Goal: Task Accomplishment & Management: Use online tool/utility

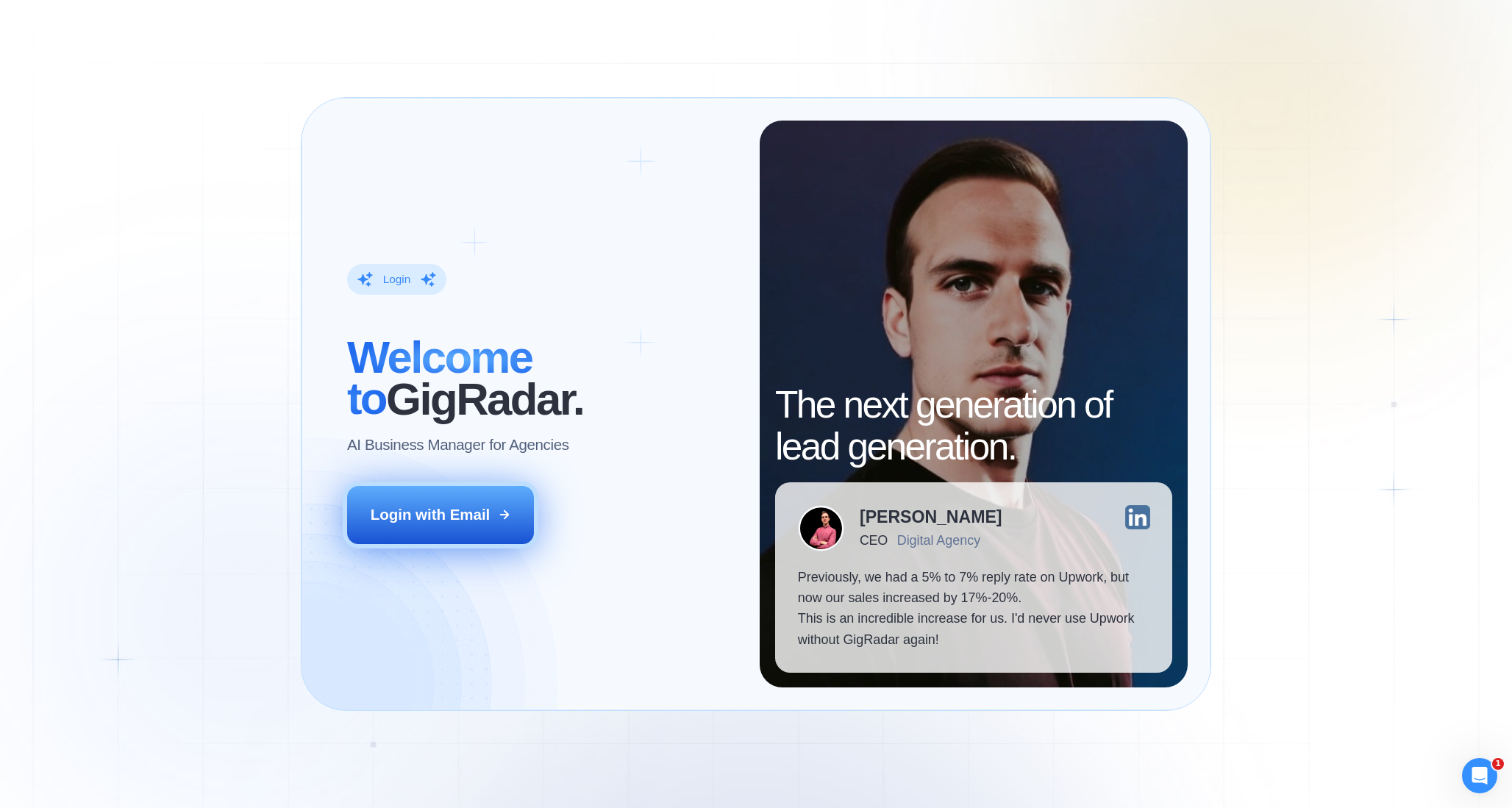
click at [444, 543] on button "Login with Email" at bounding box center [440, 516] width 186 height 59
click at [453, 501] on button "Login with Email" at bounding box center [440, 516] width 186 height 59
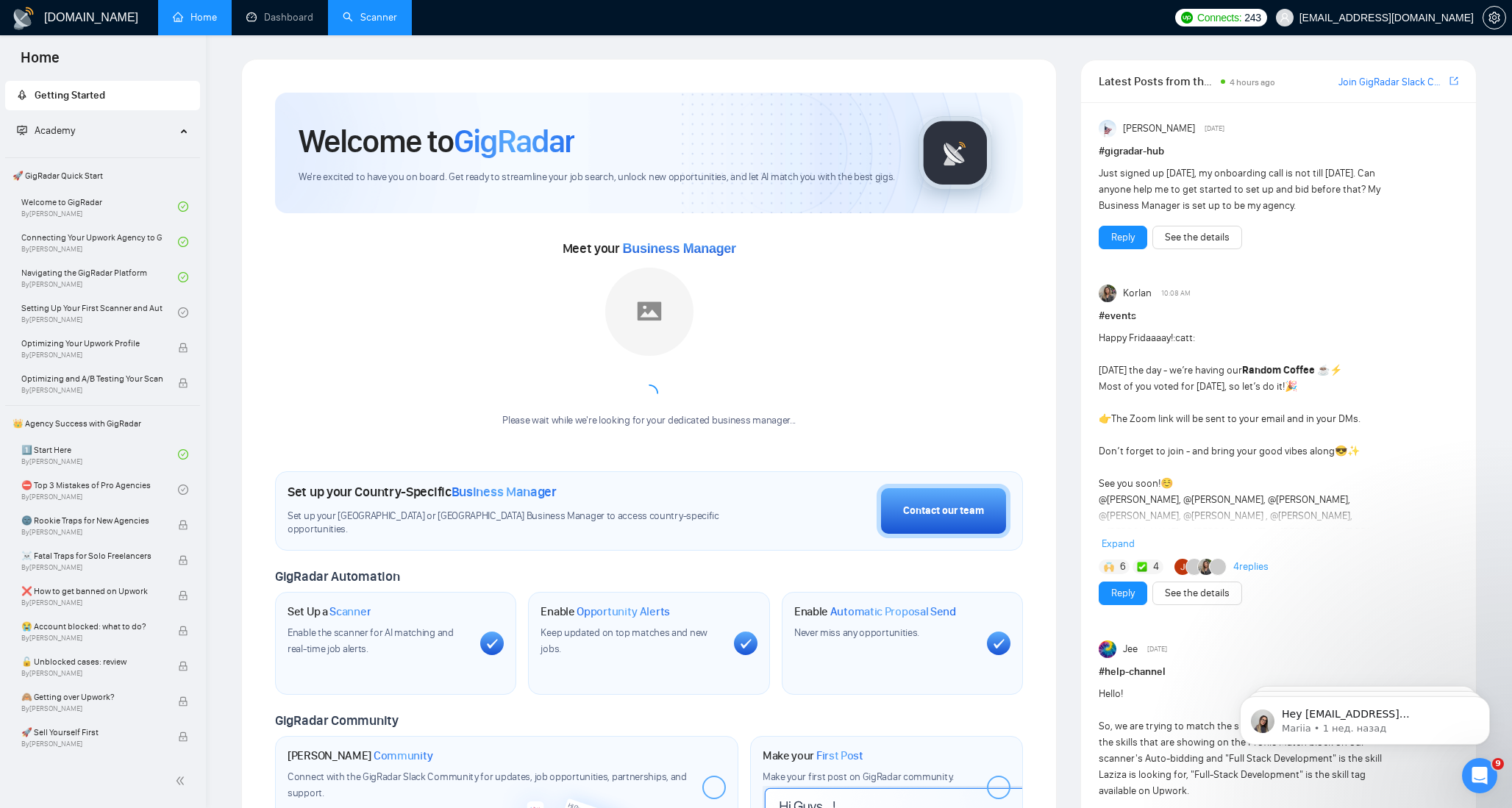
click at [374, 20] on link "Scanner" at bounding box center [370, 16] width 54 height 12
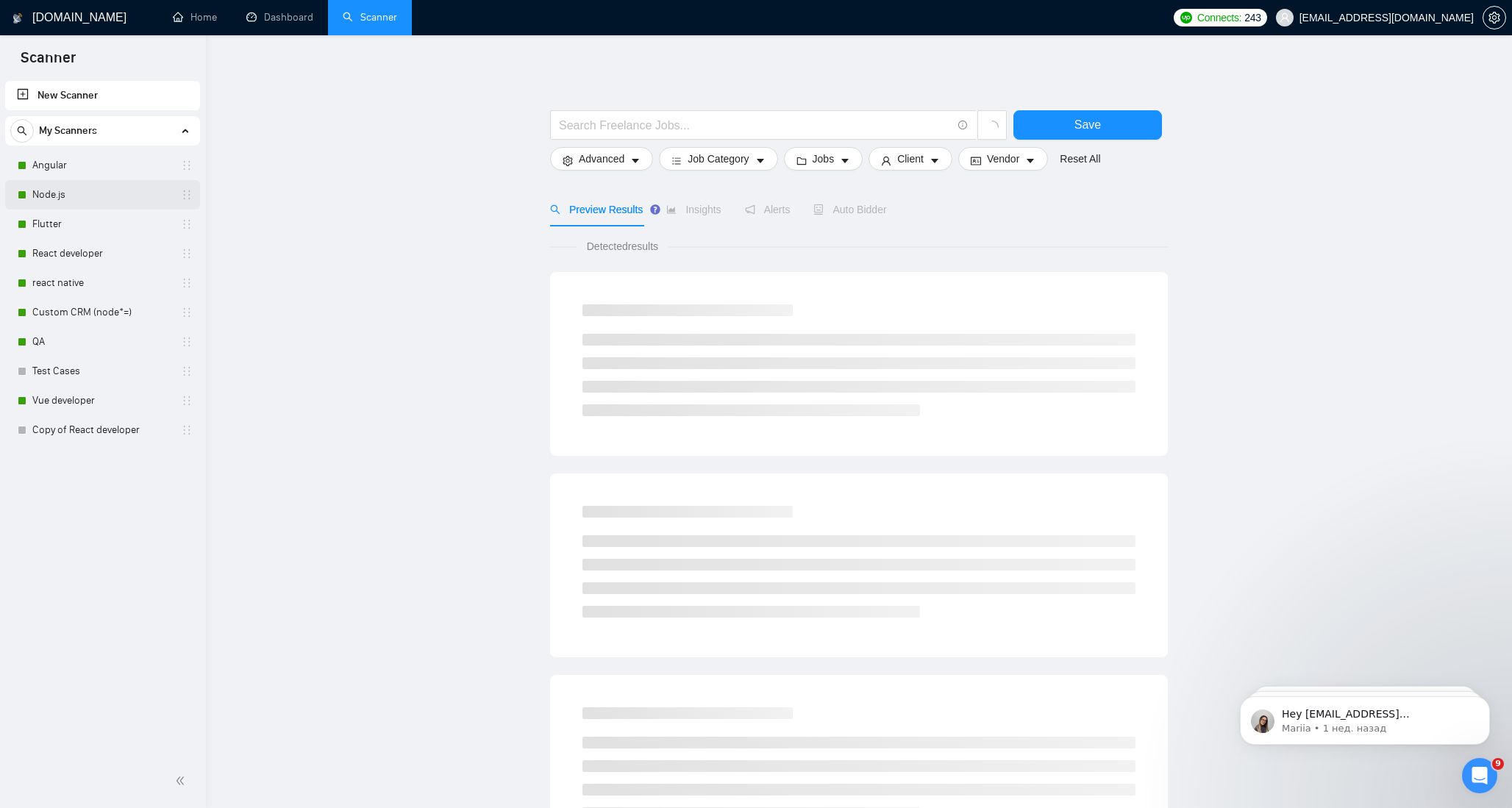
click at [67, 197] on link "Node.js" at bounding box center [102, 195] width 140 height 30
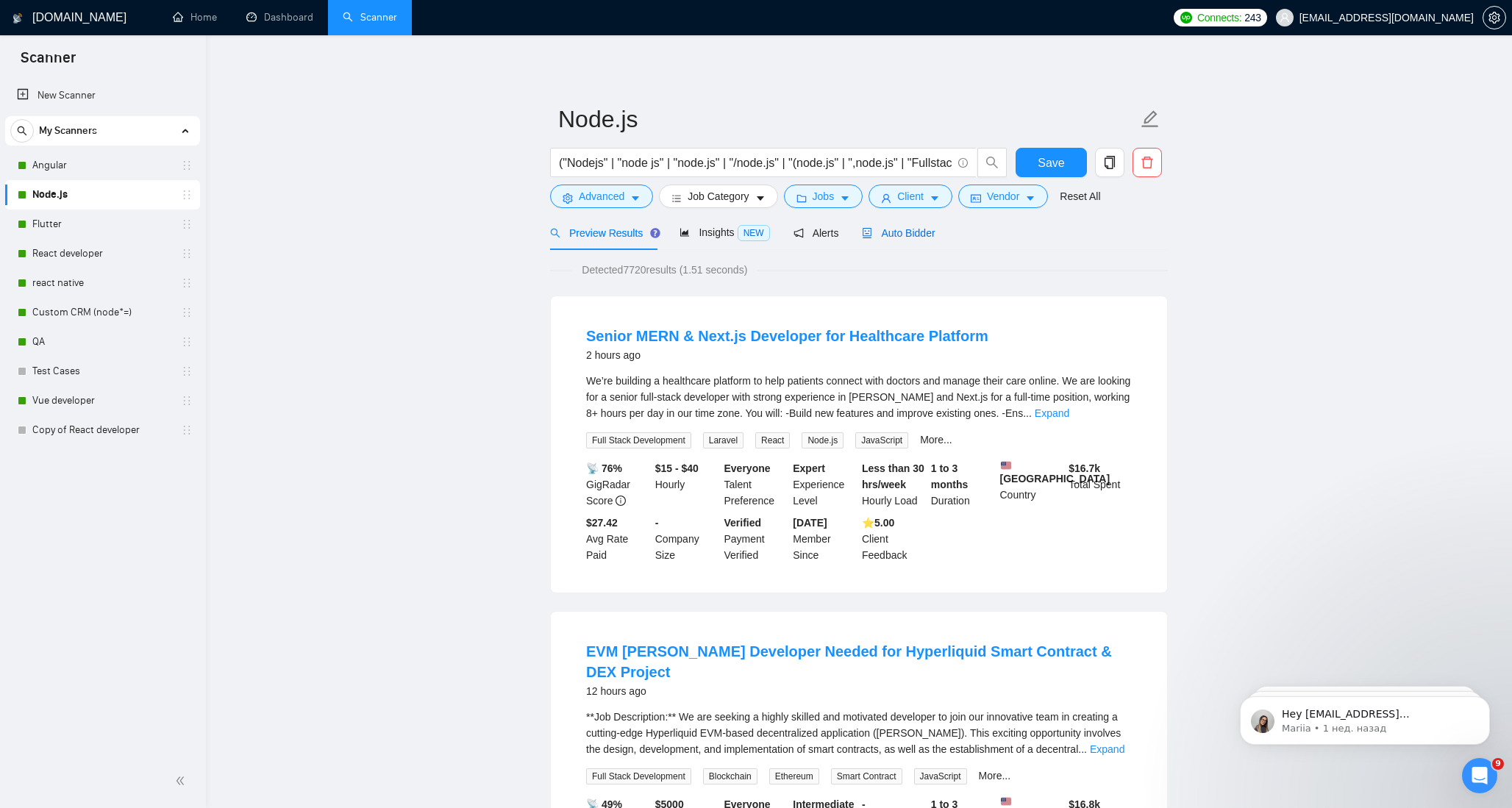
click at [915, 233] on span "Auto Bidder" at bounding box center [898, 233] width 73 height 11
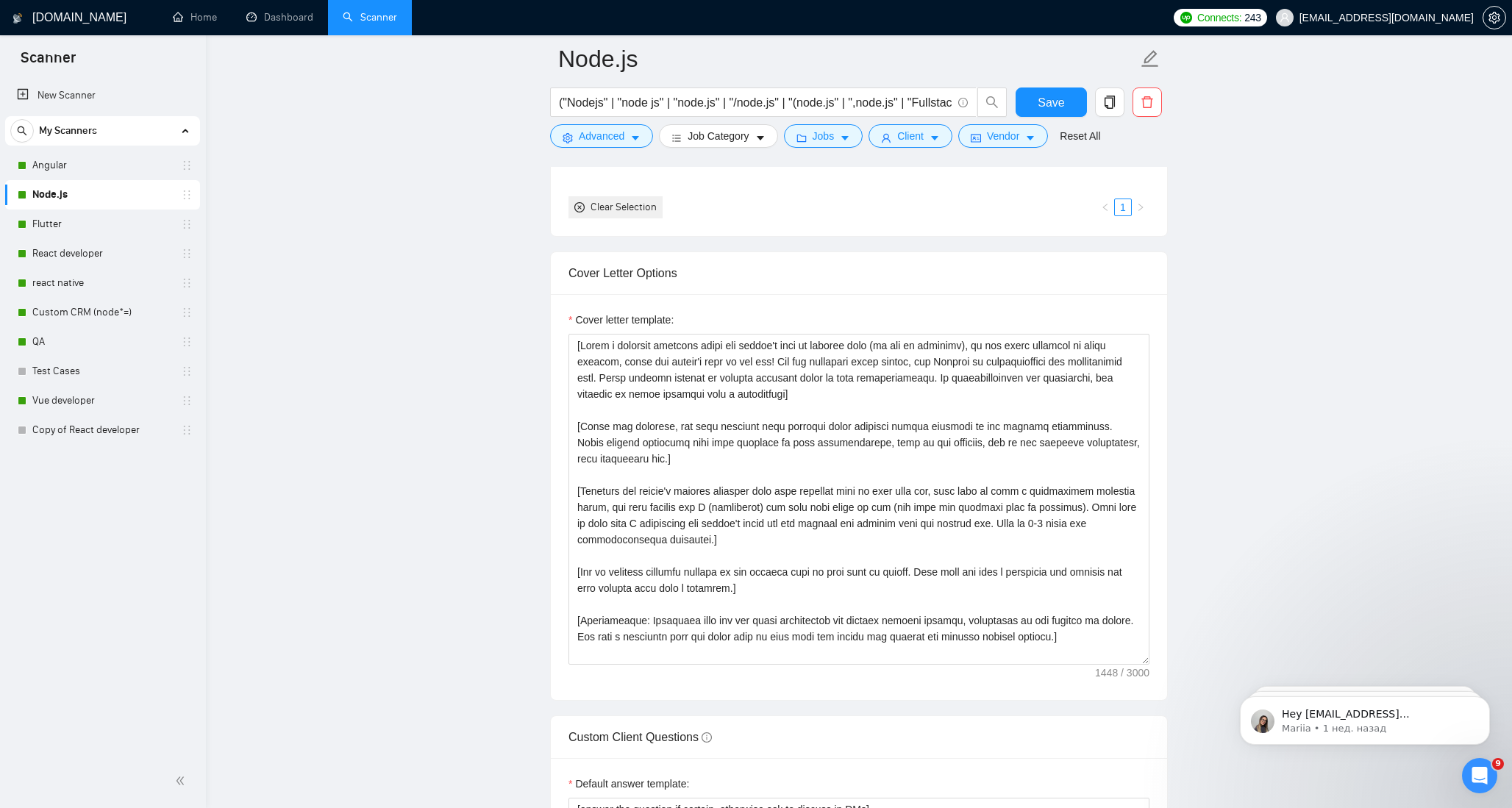
scroll to position [1603, 0]
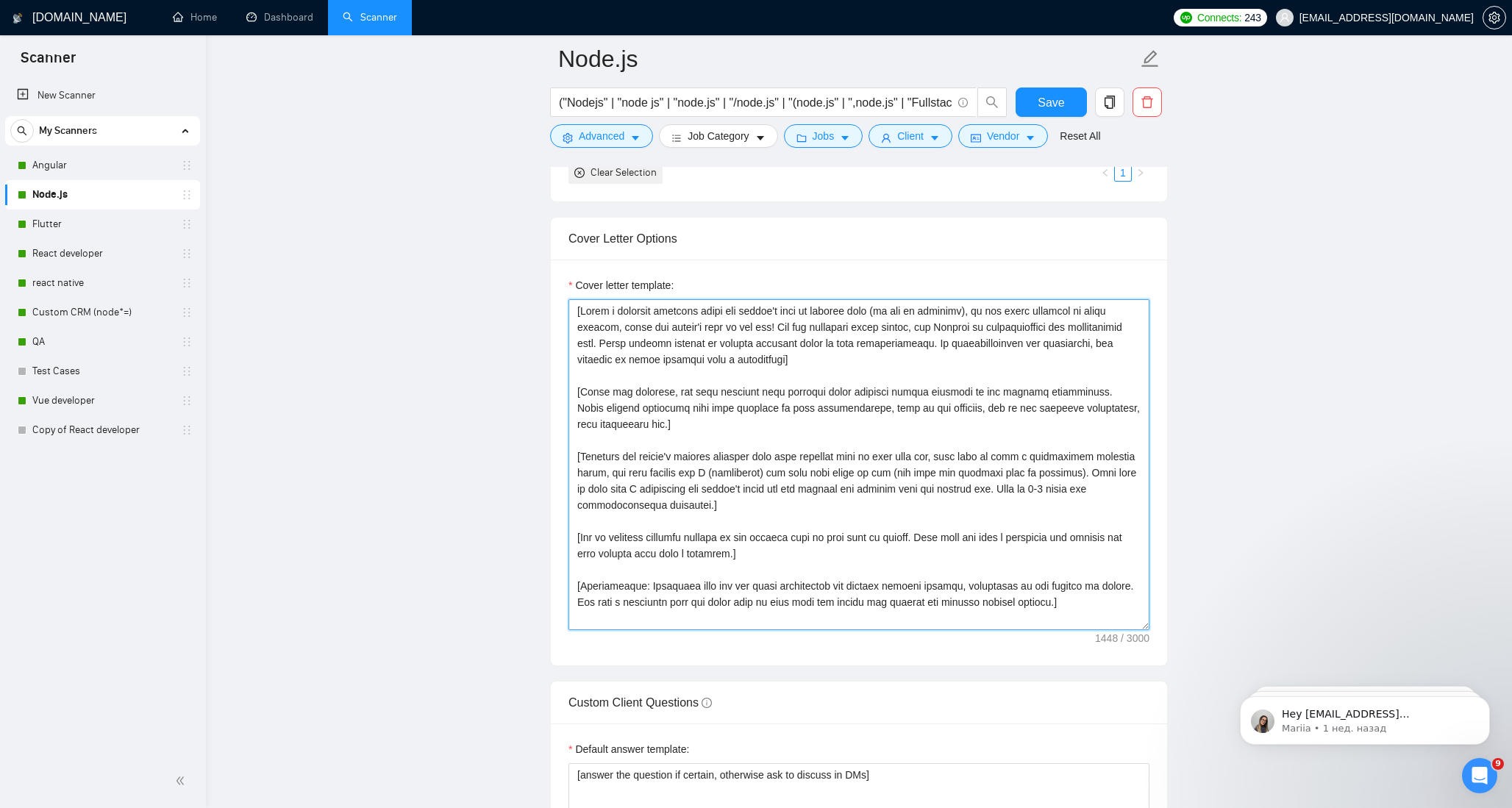
click at [820, 360] on textarea "Cover letter template:" at bounding box center [859, 465] width 581 height 331
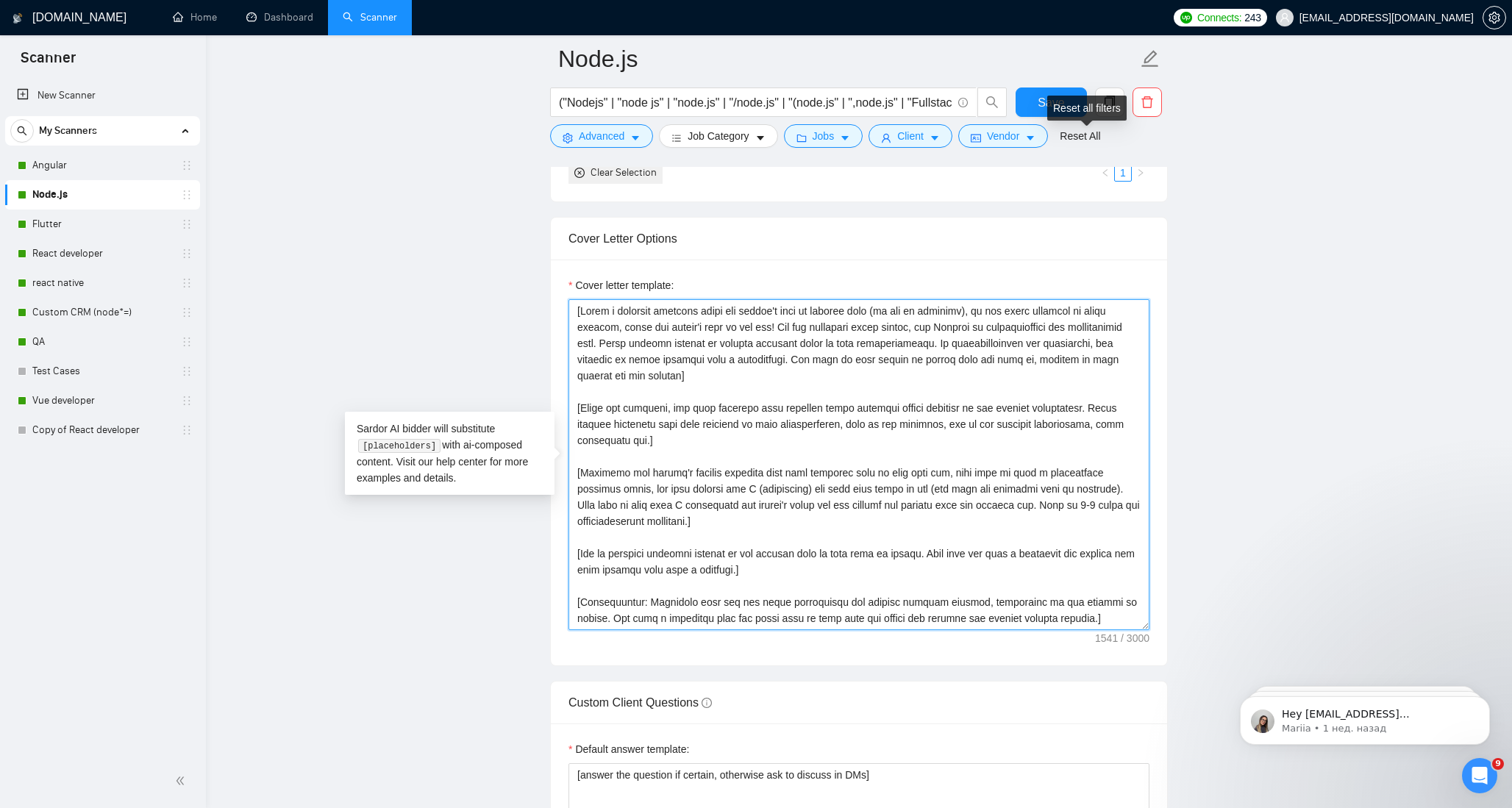
type textarea "[Write a personal greeting using the client's name or company name (if any is p…"
click at [1051, 103] on div "Reset all filters" at bounding box center [1087, 108] width 80 height 25
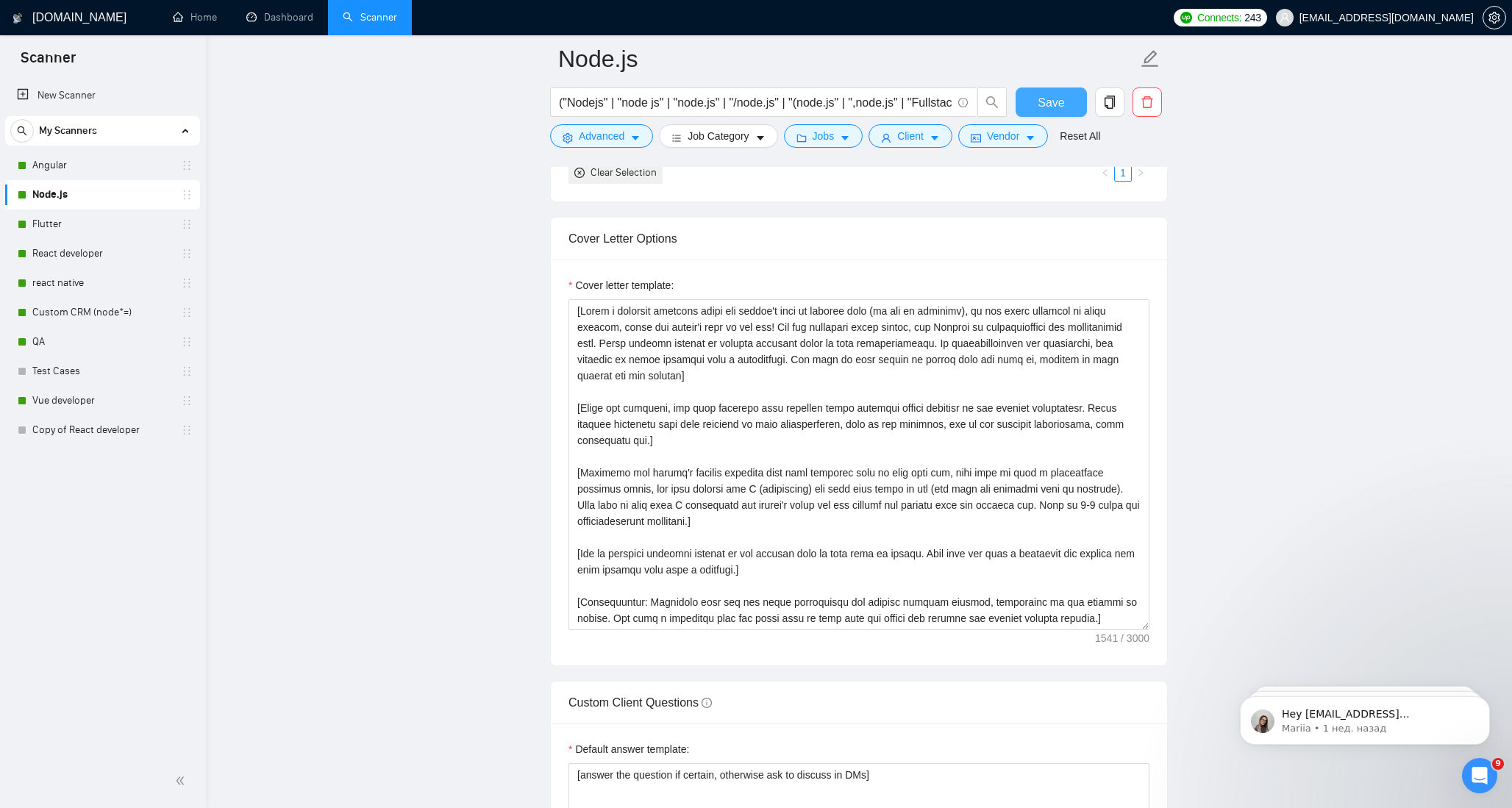
click at [1033, 103] on button "Save" at bounding box center [1051, 103] width 71 height 30
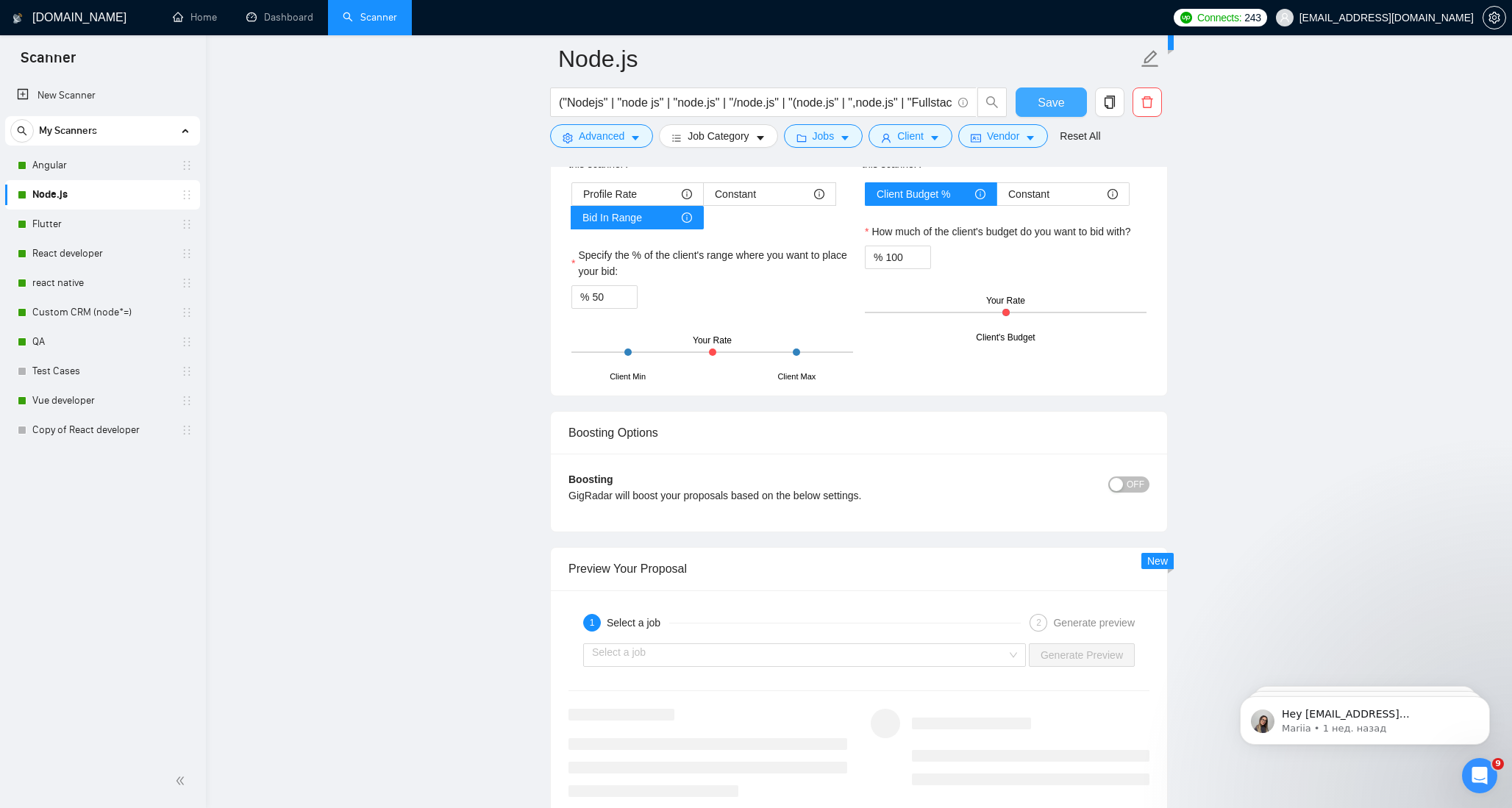
scroll to position [2651, 0]
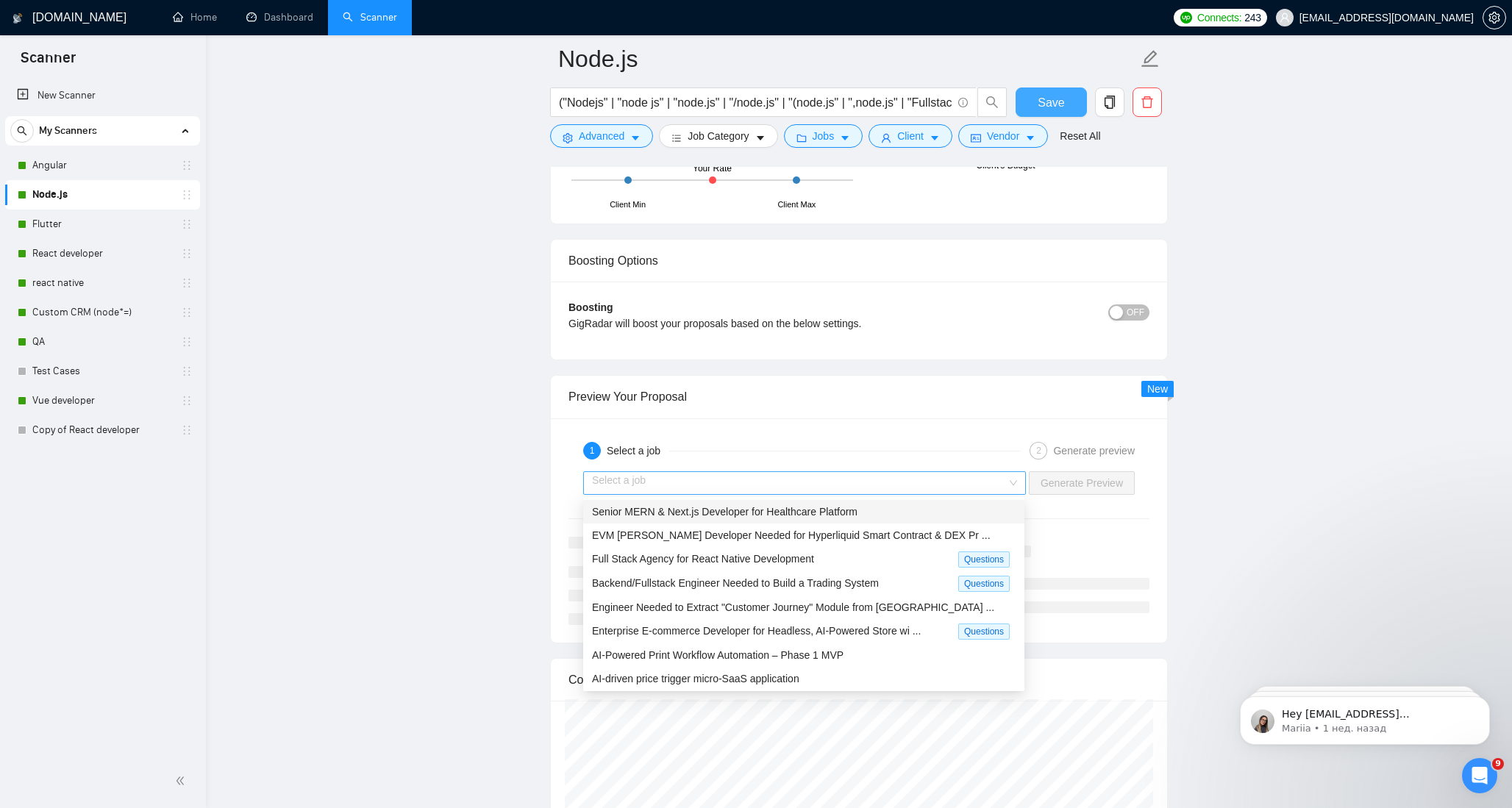
click at [1013, 484] on div "Select a job" at bounding box center [804, 483] width 443 height 24
click at [765, 514] on span "Senior MERN & Next.js Developer for Healthcare Platform" at bounding box center [724, 512] width 265 height 11
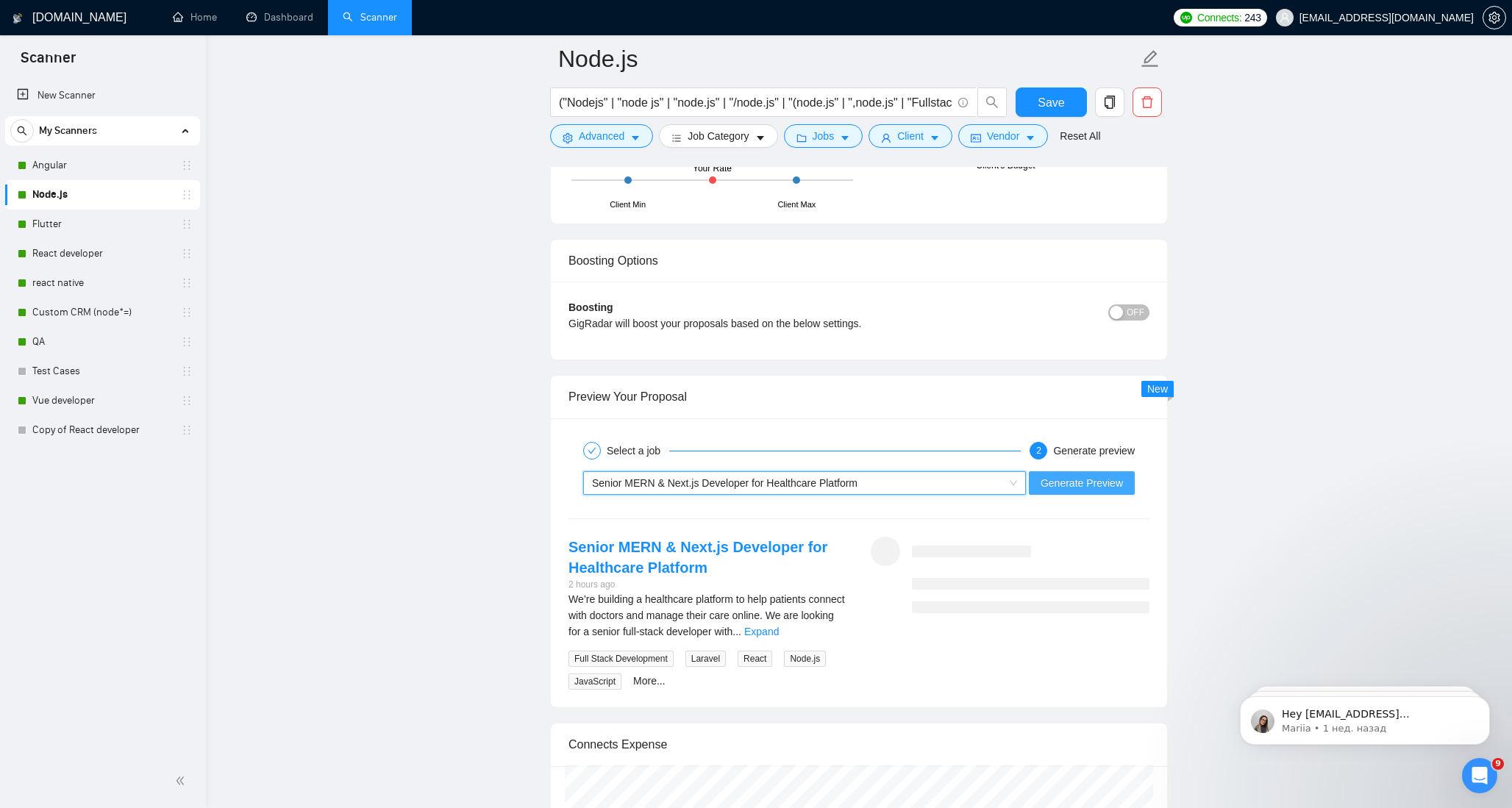
click at [1067, 482] on span "Generate Preview" at bounding box center [1082, 484] width 82 height 16
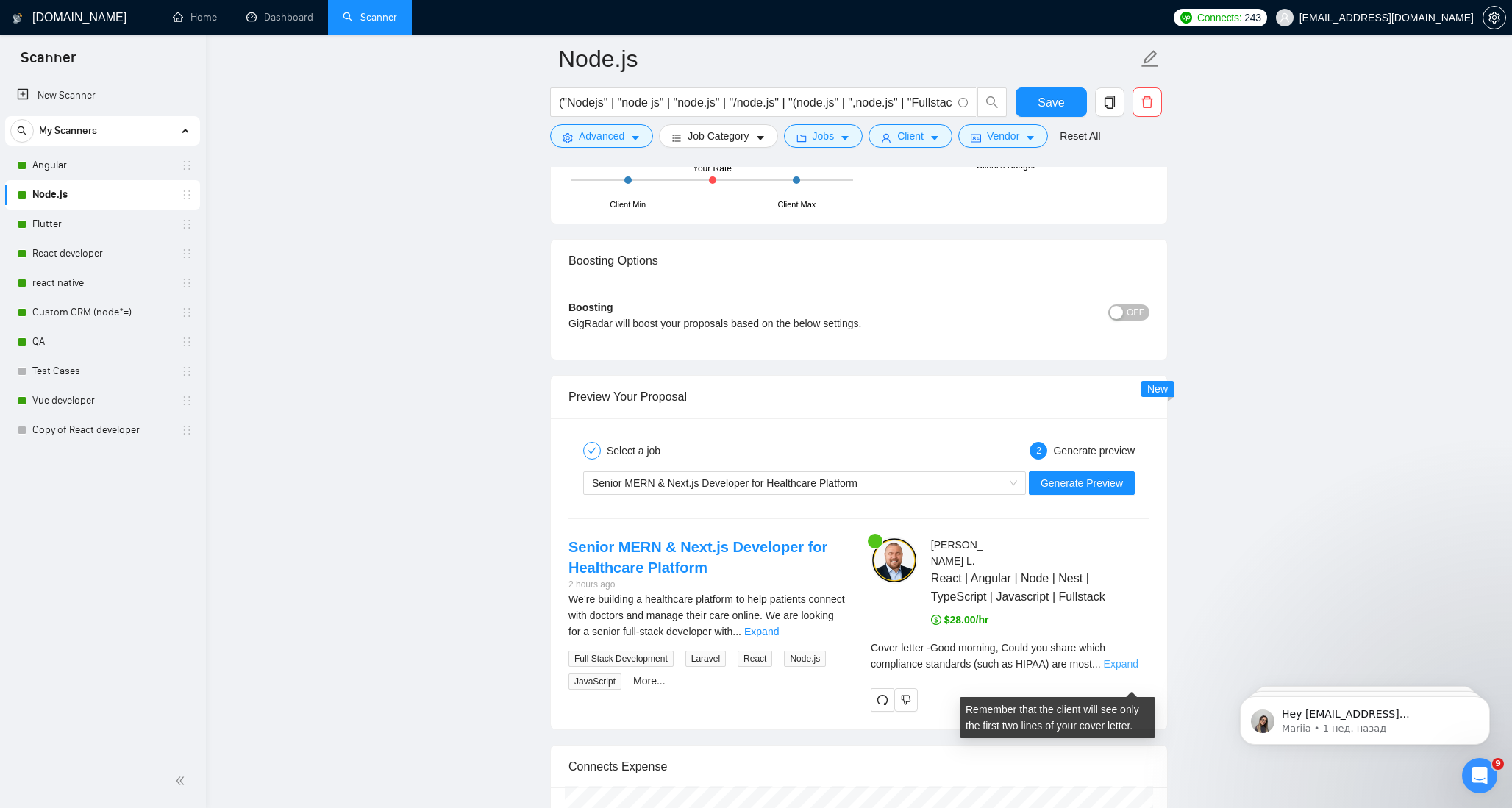
click at [1128, 670] on link "Expand" at bounding box center [1121, 664] width 34 height 11
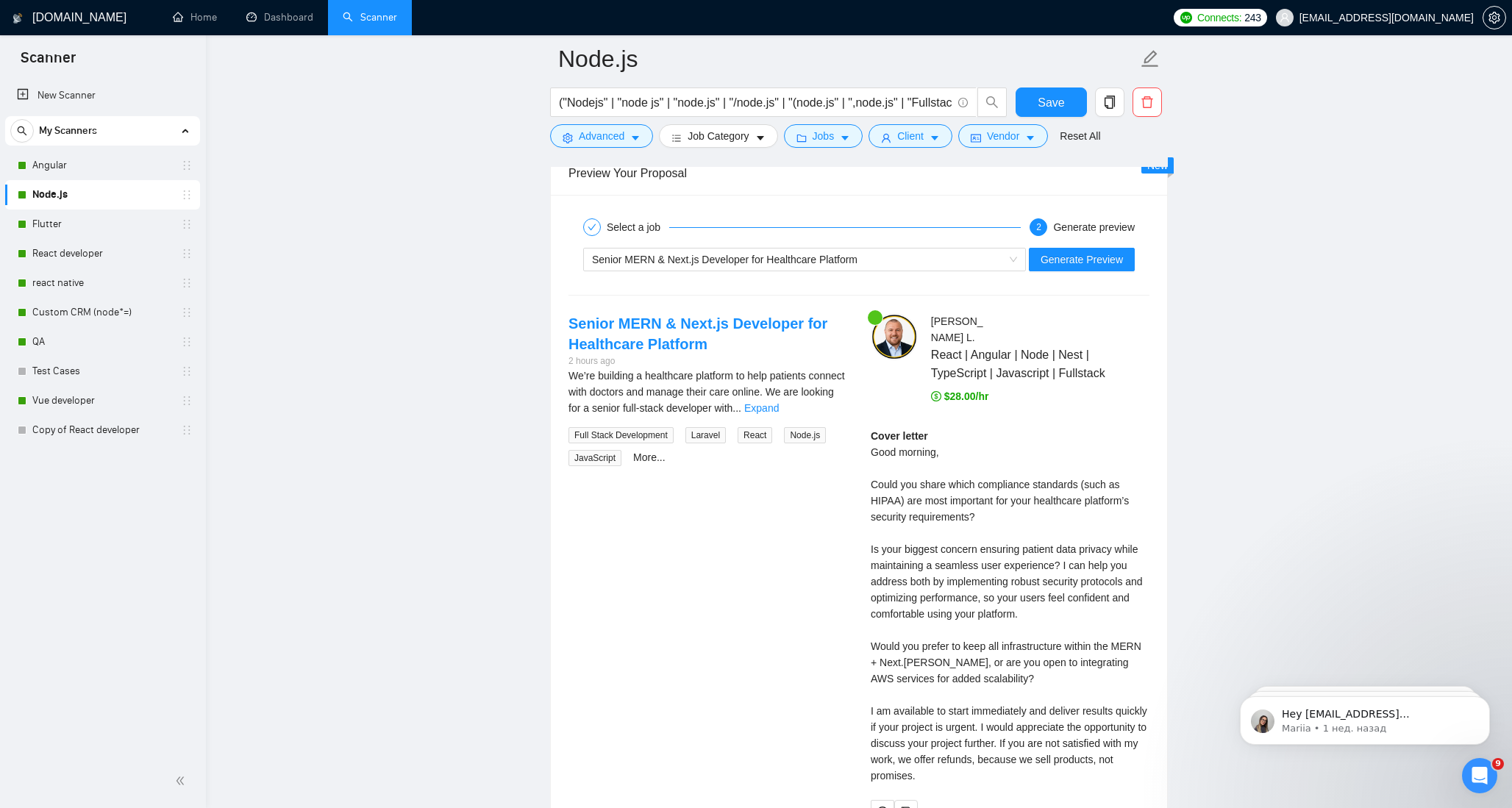
scroll to position [2885, 0]
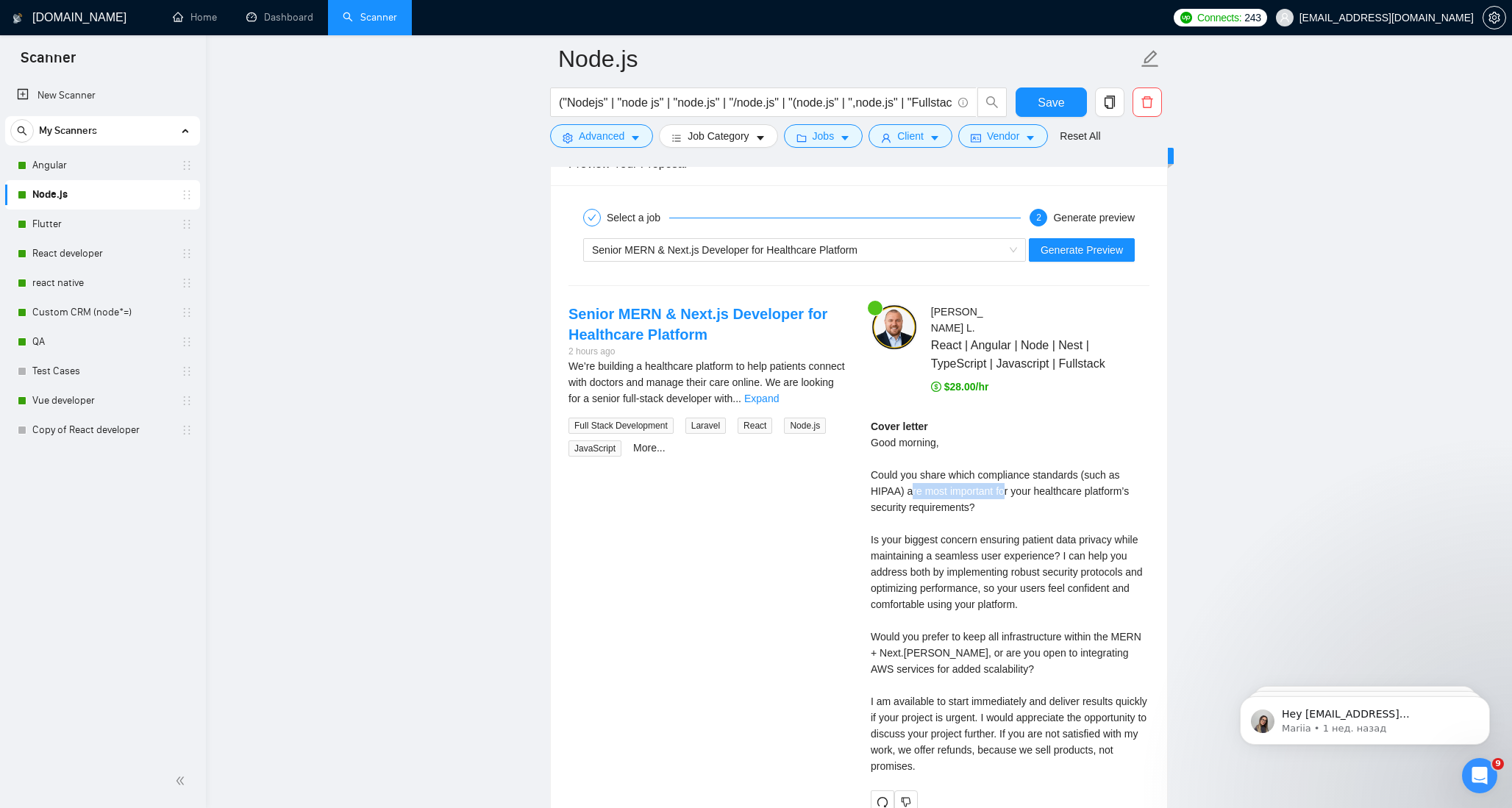
drag, startPoint x: 913, startPoint y: 504, endPoint x: 1011, endPoint y: 507, distance: 98.0
click at [1011, 507] on div "Cover letter Good morning, Could you share which compliance standards (such as …" at bounding box center [1009, 596] width 278 height 356
click at [891, 552] on div "Cover letter Good morning, Could you share which compliance standards (such as …" at bounding box center [1009, 596] width 278 height 356
drag, startPoint x: 889, startPoint y: 592, endPoint x: 949, endPoint y: 601, distance: 60.7
click at [949, 601] on div "Cover letter Good morning, Could you share which compliance standards (such as …" at bounding box center [1009, 596] width 278 height 356
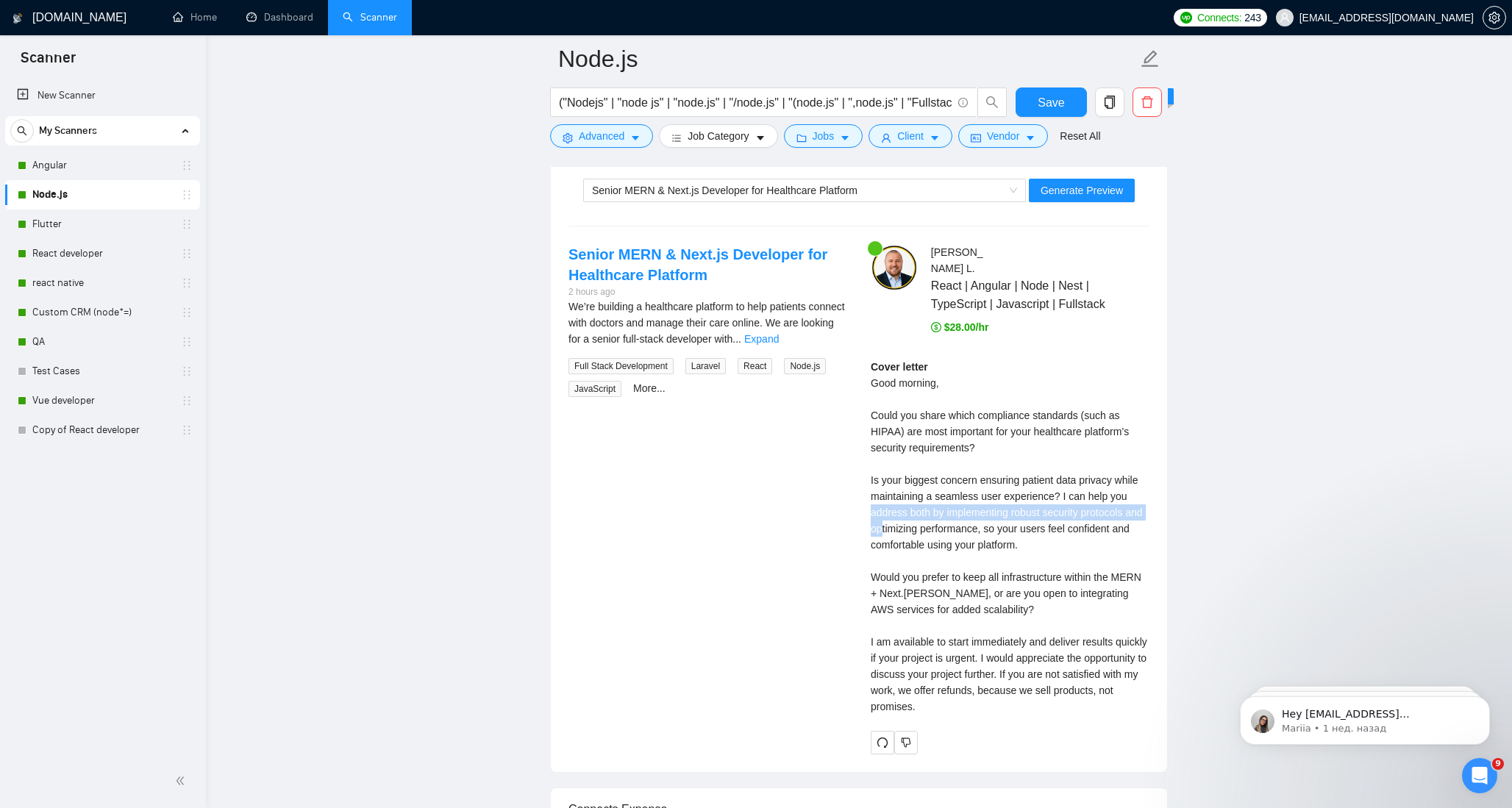
scroll to position [2945, 0]
drag, startPoint x: 905, startPoint y: 594, endPoint x: 936, endPoint y: 596, distance: 31.1
click at [936, 596] on div "Cover letter Good morning, Could you share which compliance standards (such as …" at bounding box center [1009, 535] width 278 height 356
drag, startPoint x: 897, startPoint y: 659, endPoint x: 944, endPoint y: 659, distance: 47.0
click at [943, 659] on div "Cover letter Good morning, Could you share which compliance standards (such as …" at bounding box center [1009, 535] width 278 height 356
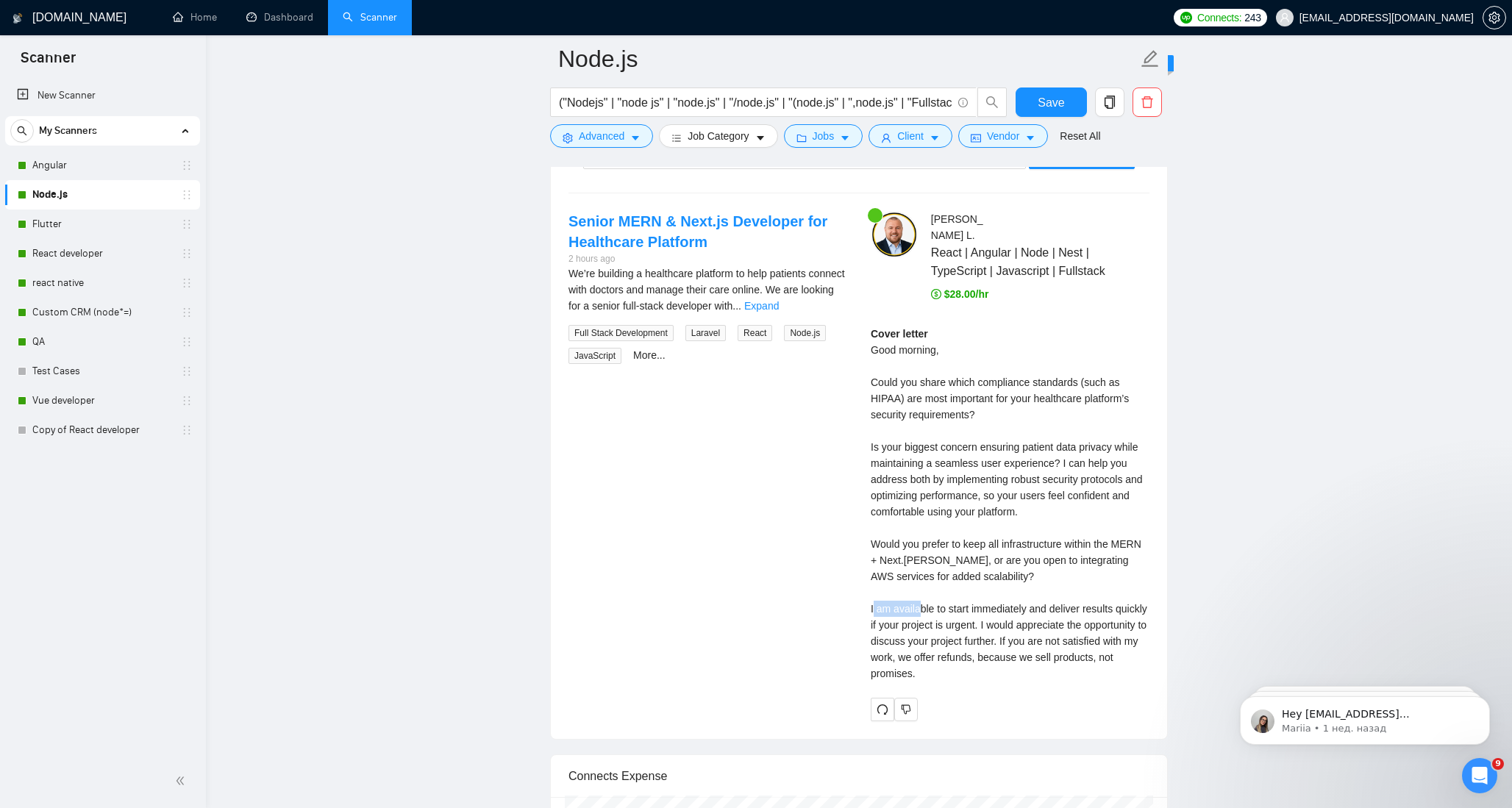
scroll to position [2988, 0]
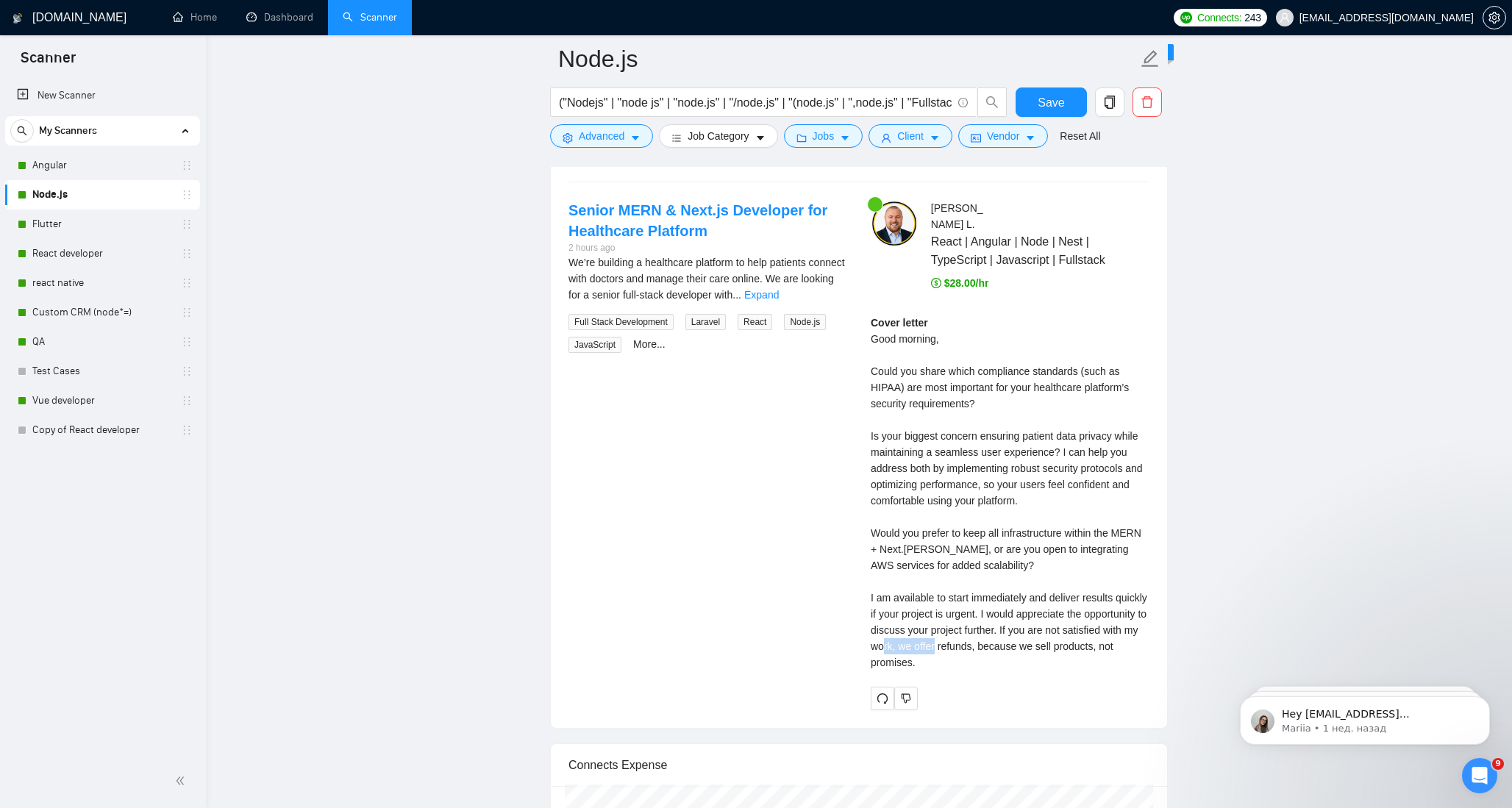
drag, startPoint x: 988, startPoint y: 666, endPoint x: 1042, endPoint y: 666, distance: 54.0
click at [1042, 666] on div "Cover letter Good morning, Could you share which compliance standards (such as …" at bounding box center [1009, 492] width 278 height 356
drag, startPoint x: 1068, startPoint y: 665, endPoint x: 978, endPoint y: 674, distance: 90.4
click at [978, 671] on div "Cover letter Good morning, Could you share which compliance standards (such as …" at bounding box center [1009, 492] width 278 height 356
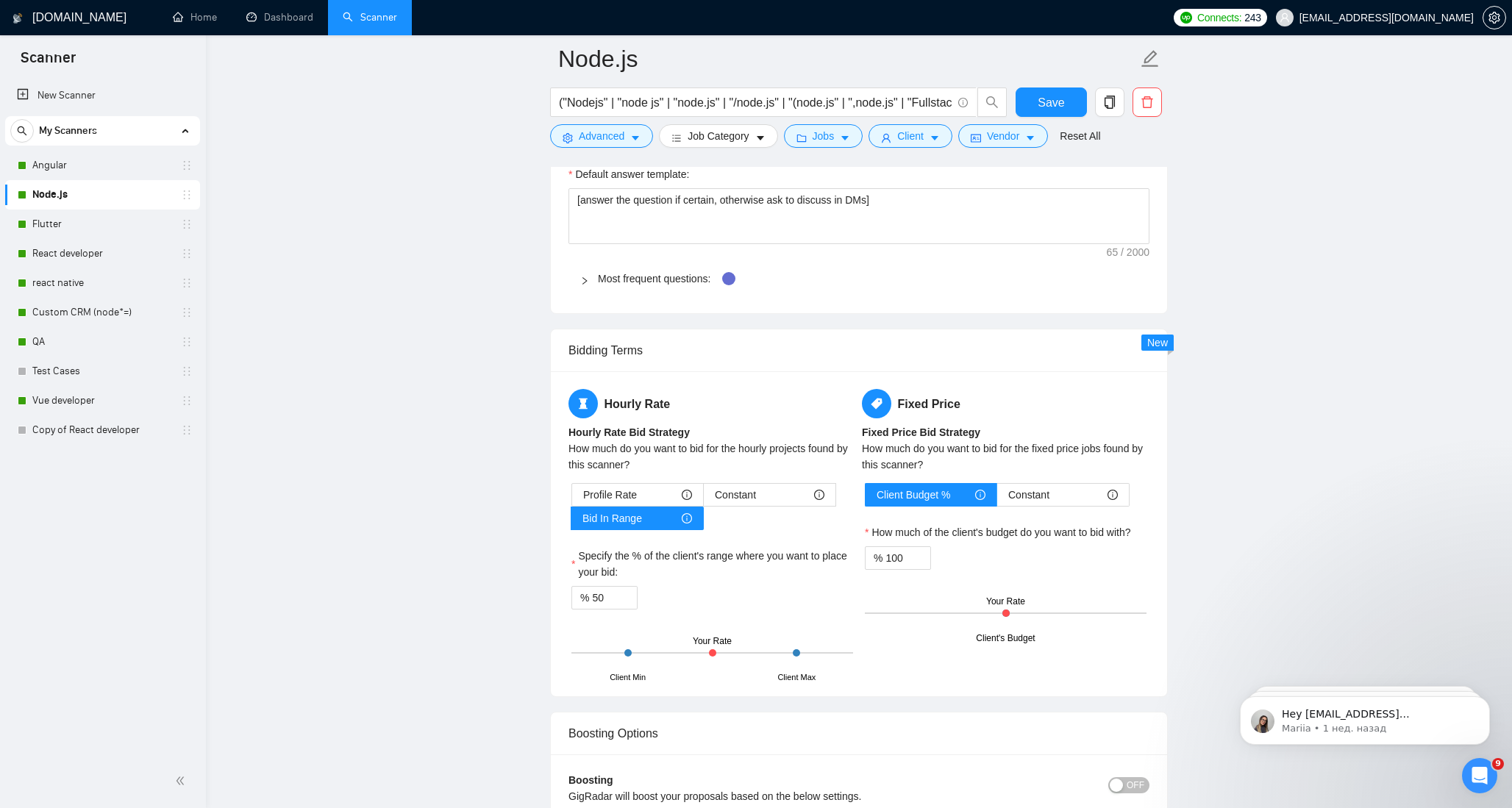
scroll to position [2326, 0]
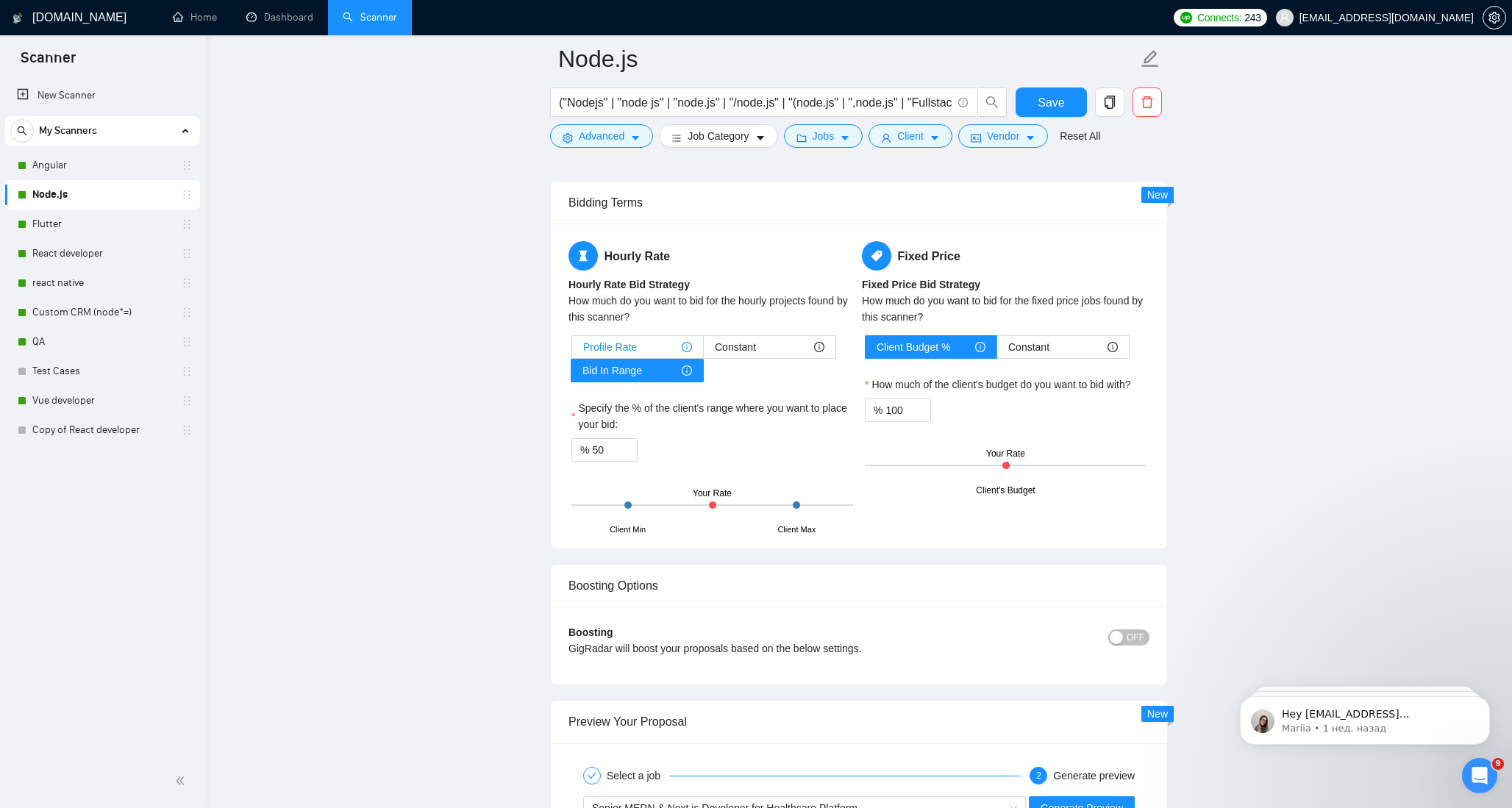
click at [616, 349] on span "Profile Rate" at bounding box center [609, 347] width 53 height 22
click at [572, 351] on input "Profile Rate" at bounding box center [572, 351] width 0 height 0
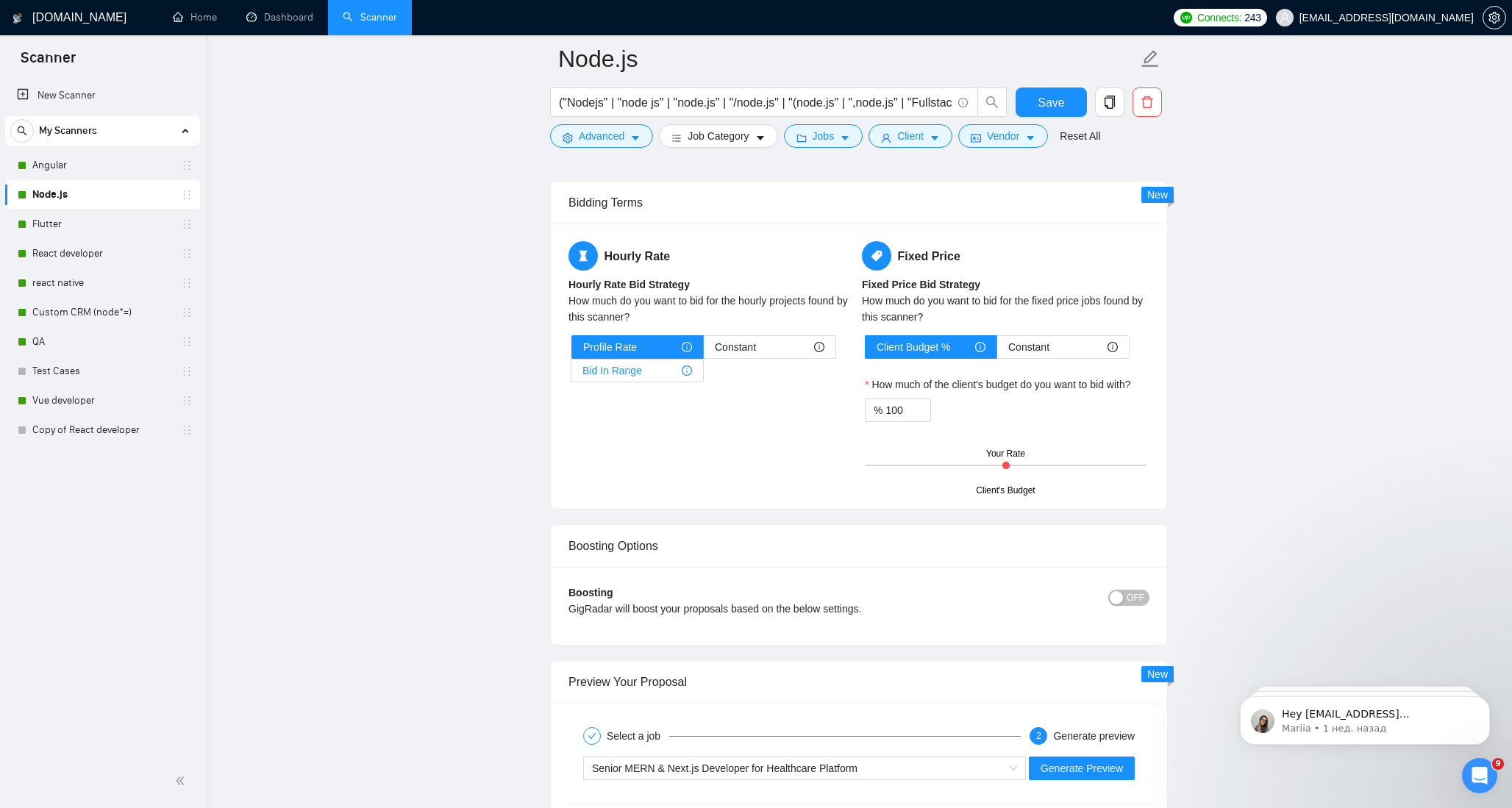
click at [646, 365] on div "Bid In Range" at bounding box center [637, 370] width 109 height 22
click at [572, 374] on input "Bid In Range" at bounding box center [572, 374] width 0 height 0
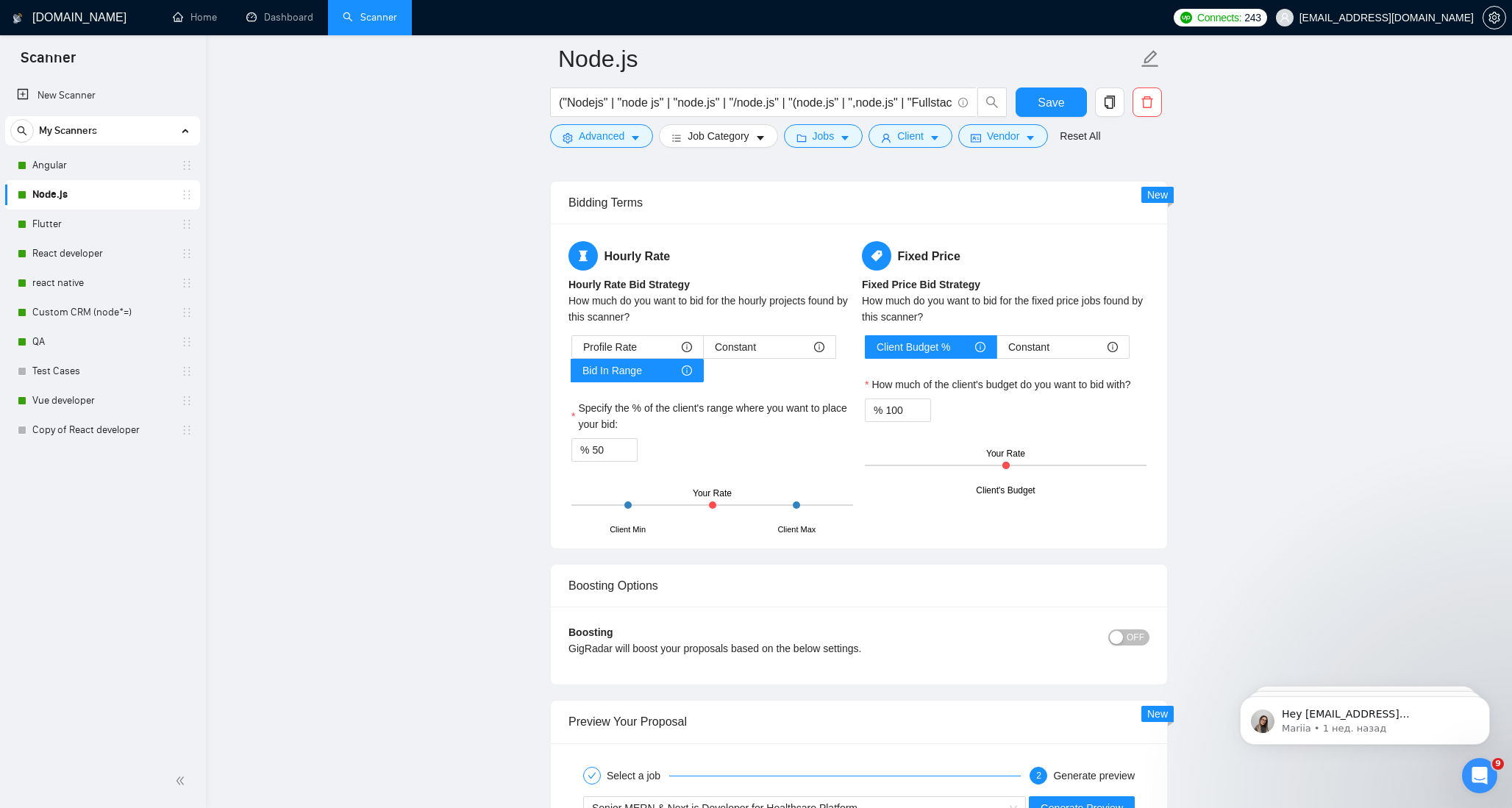
drag, startPoint x: 715, startPoint y: 501, endPoint x: 736, endPoint y: 502, distance: 21.0
click at [736, 502] on div "Client Min Client Max Your Rate" at bounding box center [712, 505] width 282 height 52
drag, startPoint x: 713, startPoint y: 504, endPoint x: 738, endPoint y: 504, distance: 25.0
click at [738, 504] on div "Client Min Client Max Your Rate" at bounding box center [712, 505] width 282 height 52
click at [719, 503] on div "Client Min Client Max Your Rate" at bounding box center [712, 505] width 282 height 52
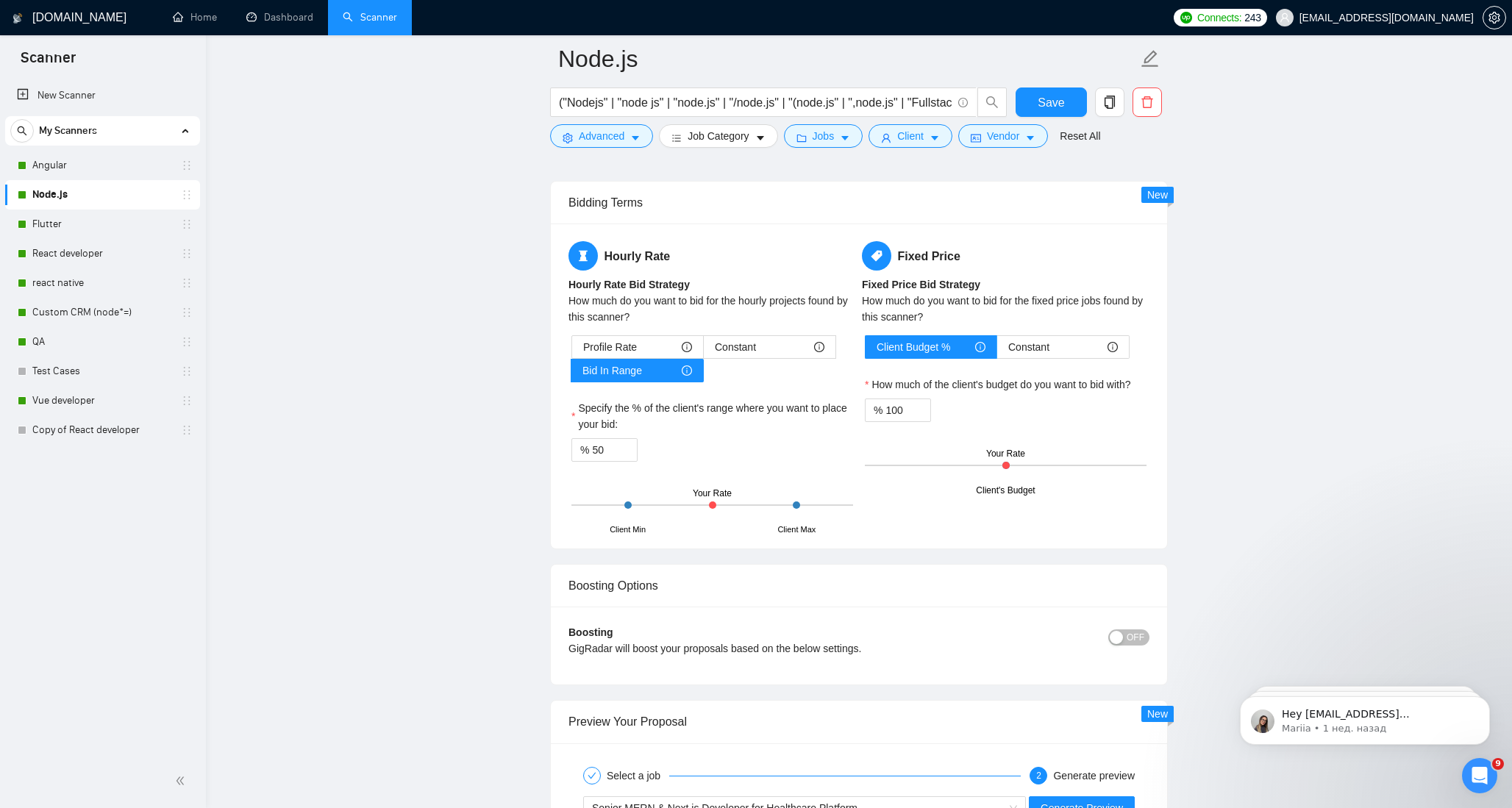
drag, startPoint x: 715, startPoint y: 503, endPoint x: 765, endPoint y: 503, distance: 50.0
click at [765, 503] on div "Client Min Client Max Your Rate" at bounding box center [712, 505] width 282 height 52
click at [632, 446] on span "up" at bounding box center [629, 446] width 9 height 9
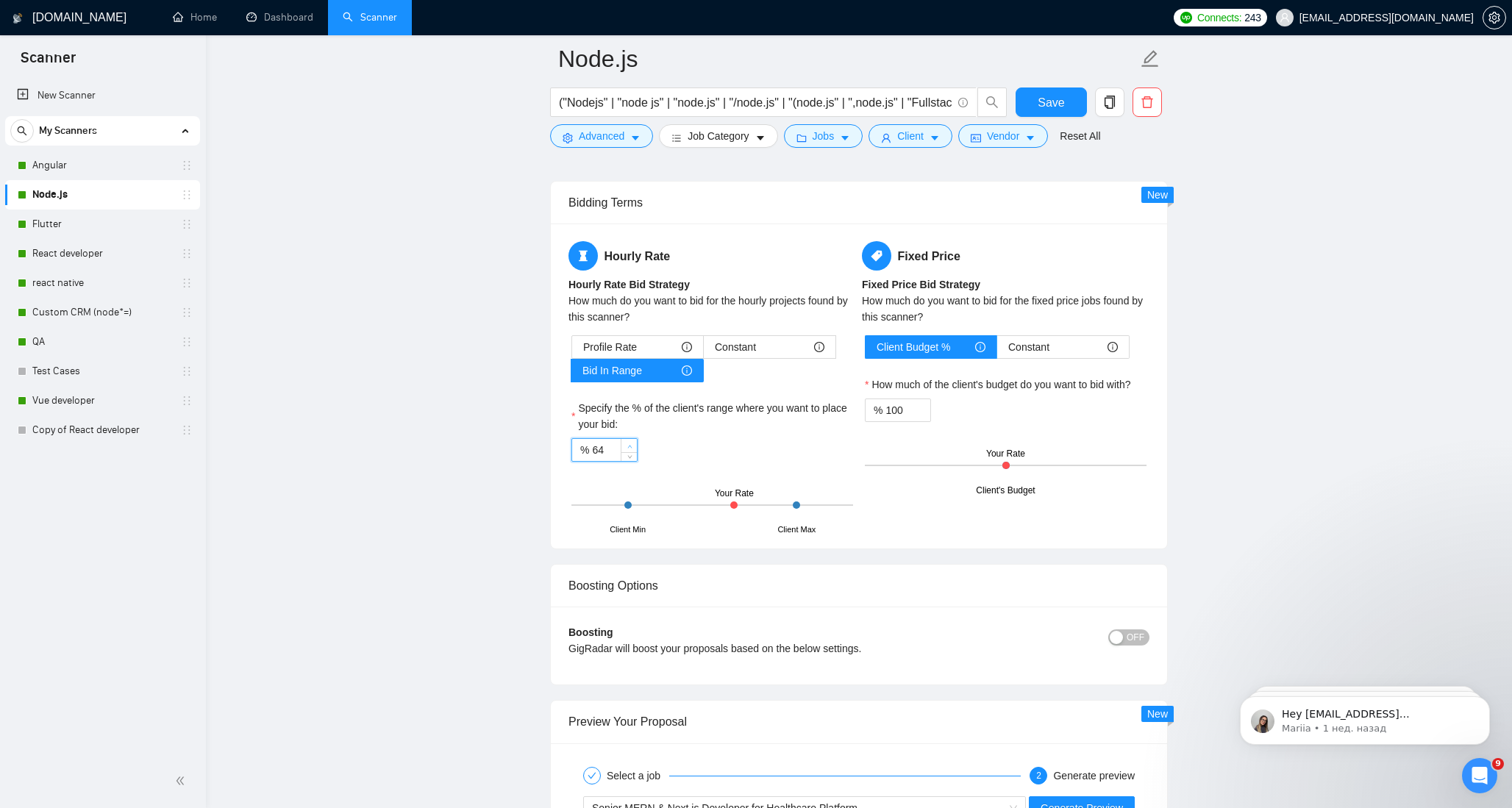
click at [632, 446] on span "up" at bounding box center [629, 446] width 9 height 9
type input "67"
click at [632, 446] on span "up" at bounding box center [629, 446] width 9 height 9
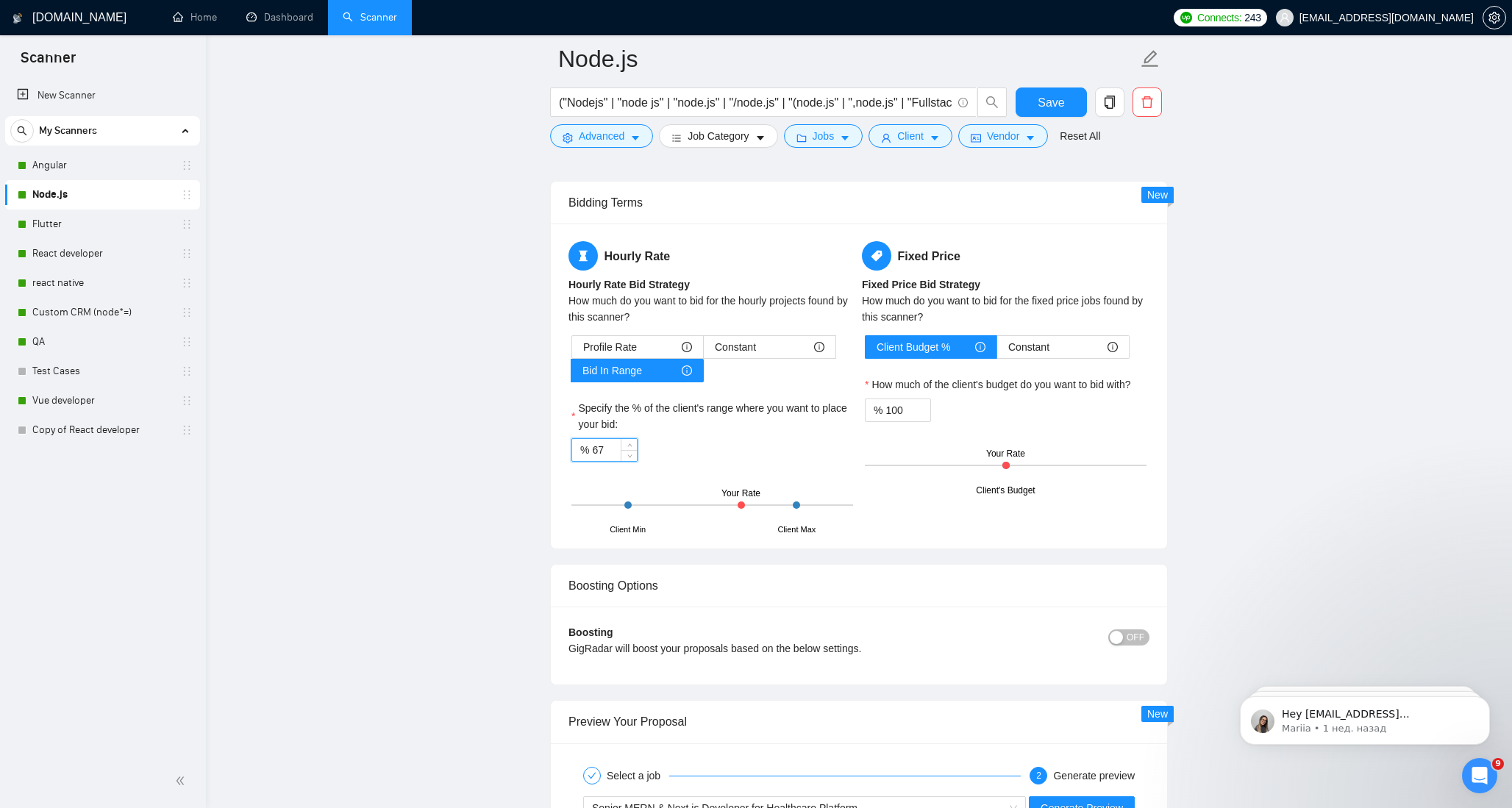
click at [842, 434] on div "Specify the % of the client's range where you want to place your bid:" at bounding box center [712, 419] width 282 height 39
click at [1036, 106] on button "Save" at bounding box center [1051, 103] width 71 height 30
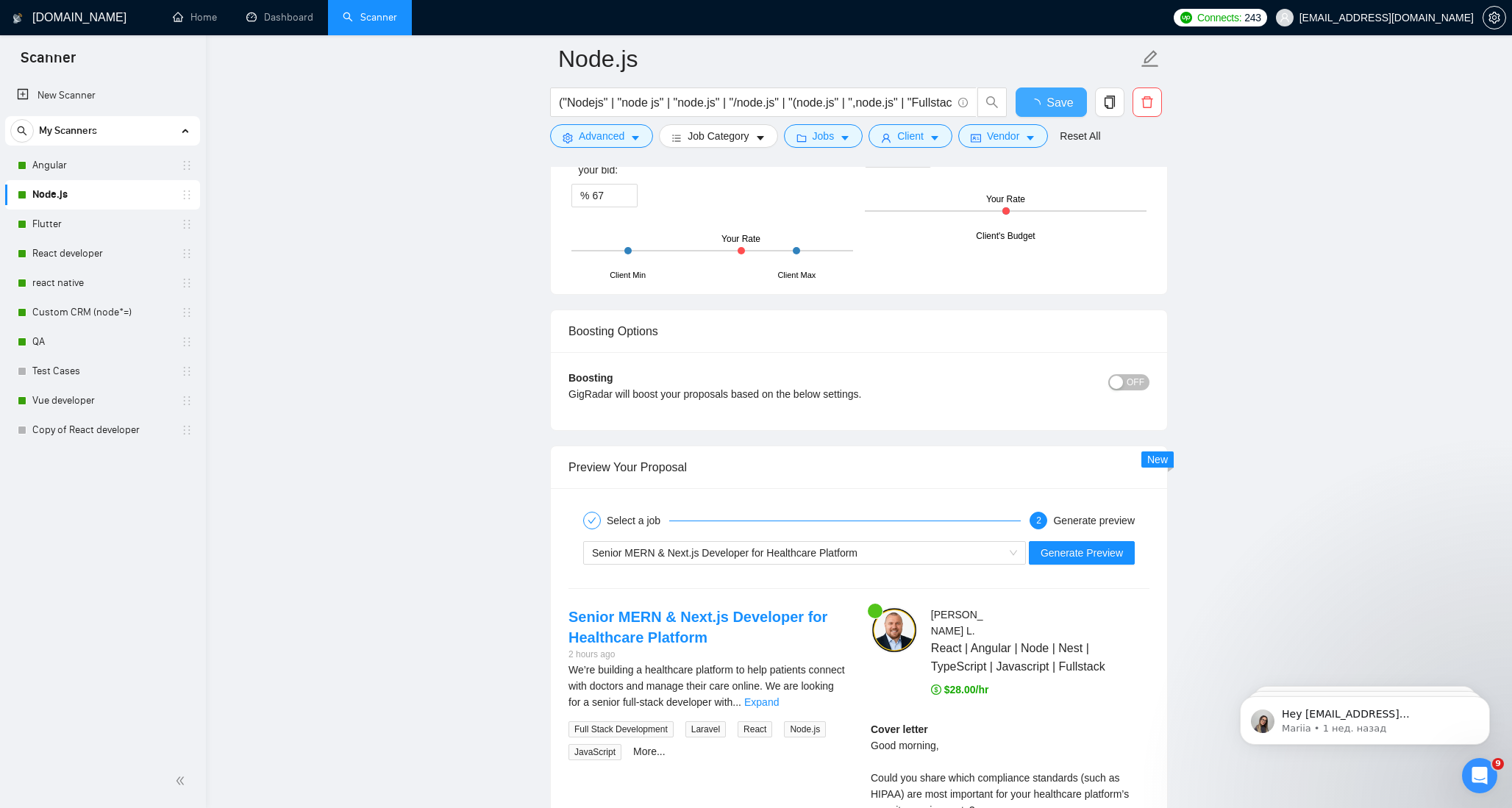
checkbox input "true"
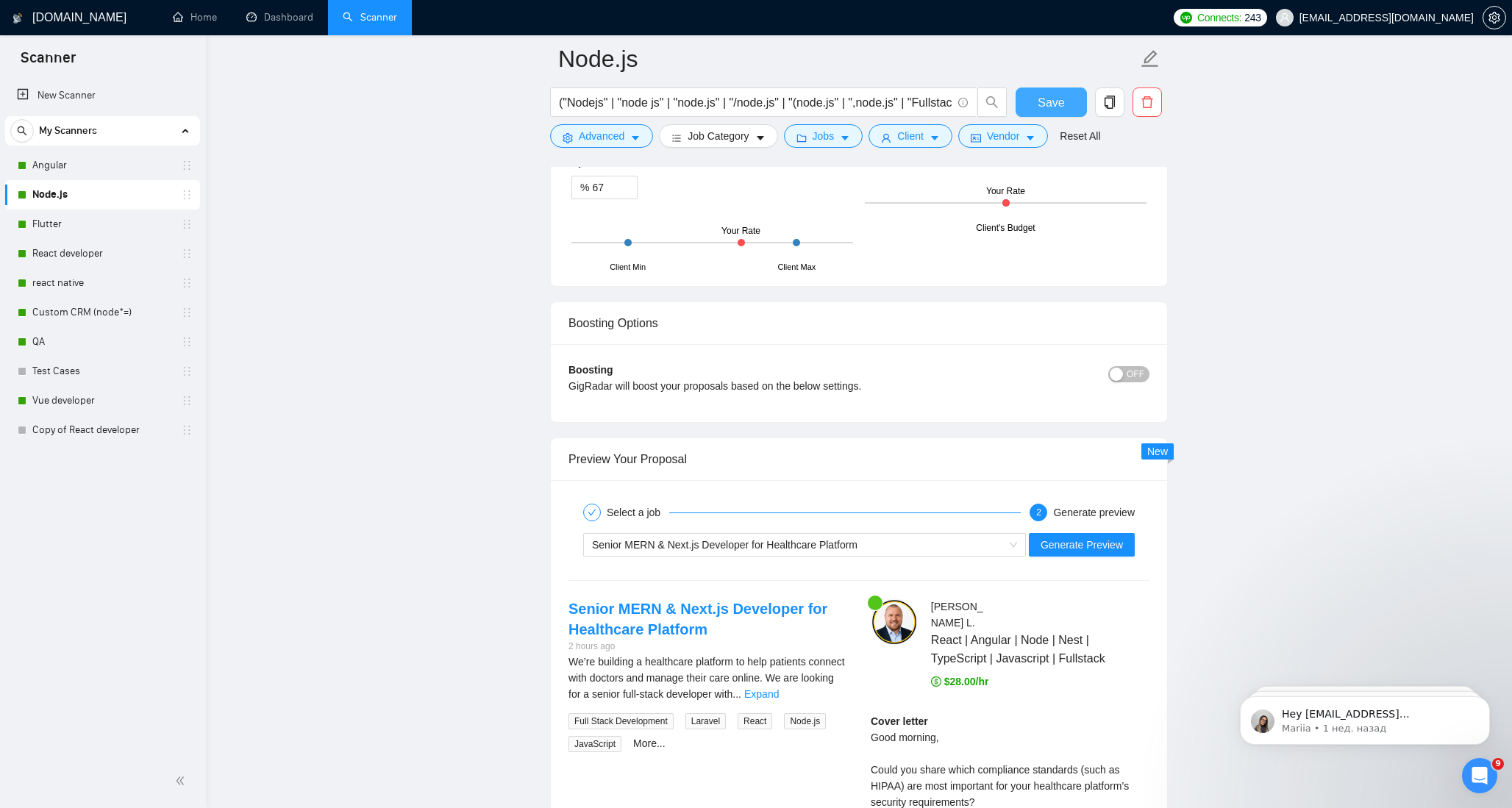
scroll to position [2896, 0]
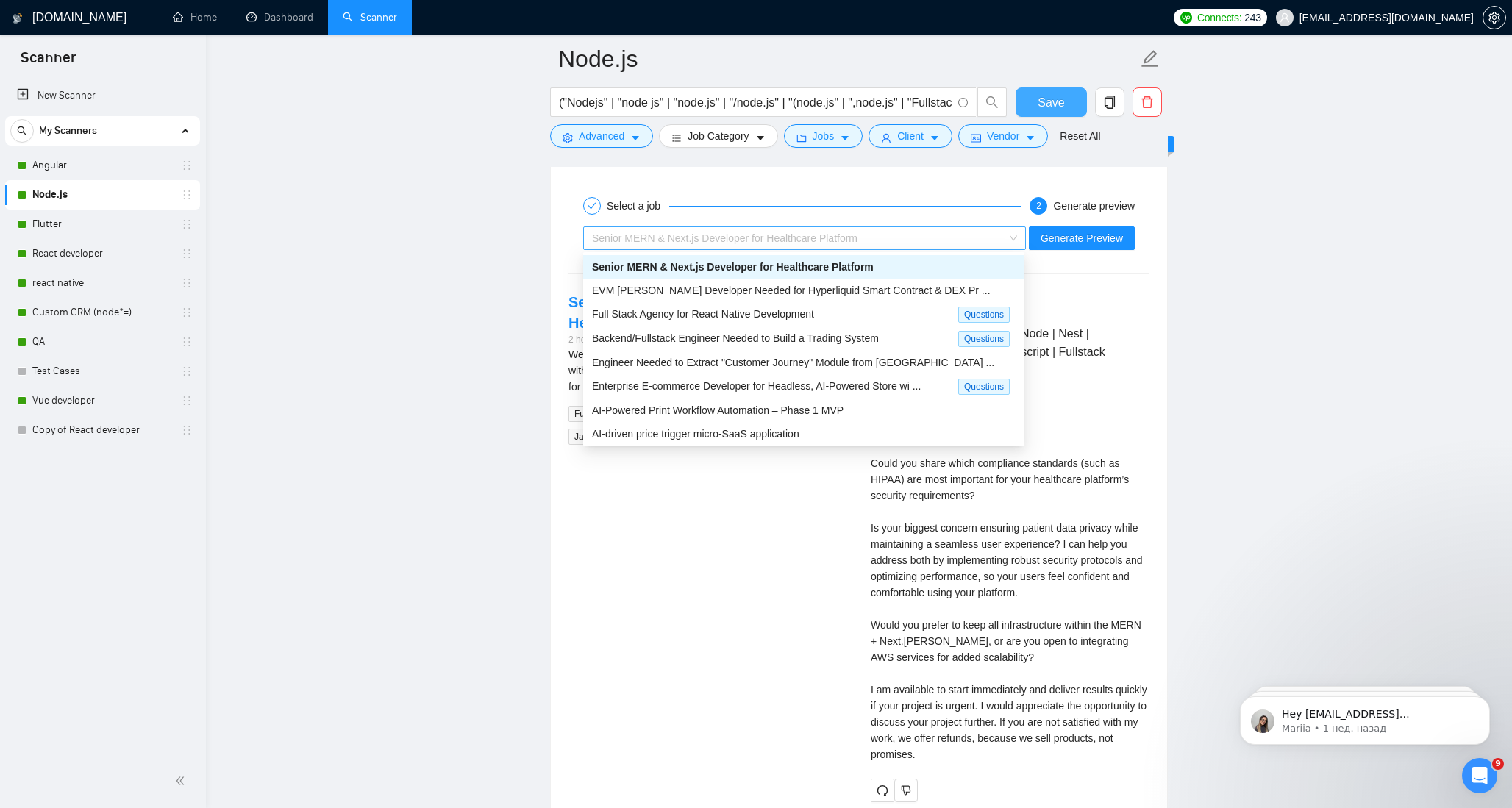
click at [966, 239] on div "Senior MERN & Next.js Developer for Healthcare Platform" at bounding box center [798, 238] width 412 height 22
click at [693, 314] on span "Full Stack Agency for React Native Development" at bounding box center [703, 314] width 222 height 11
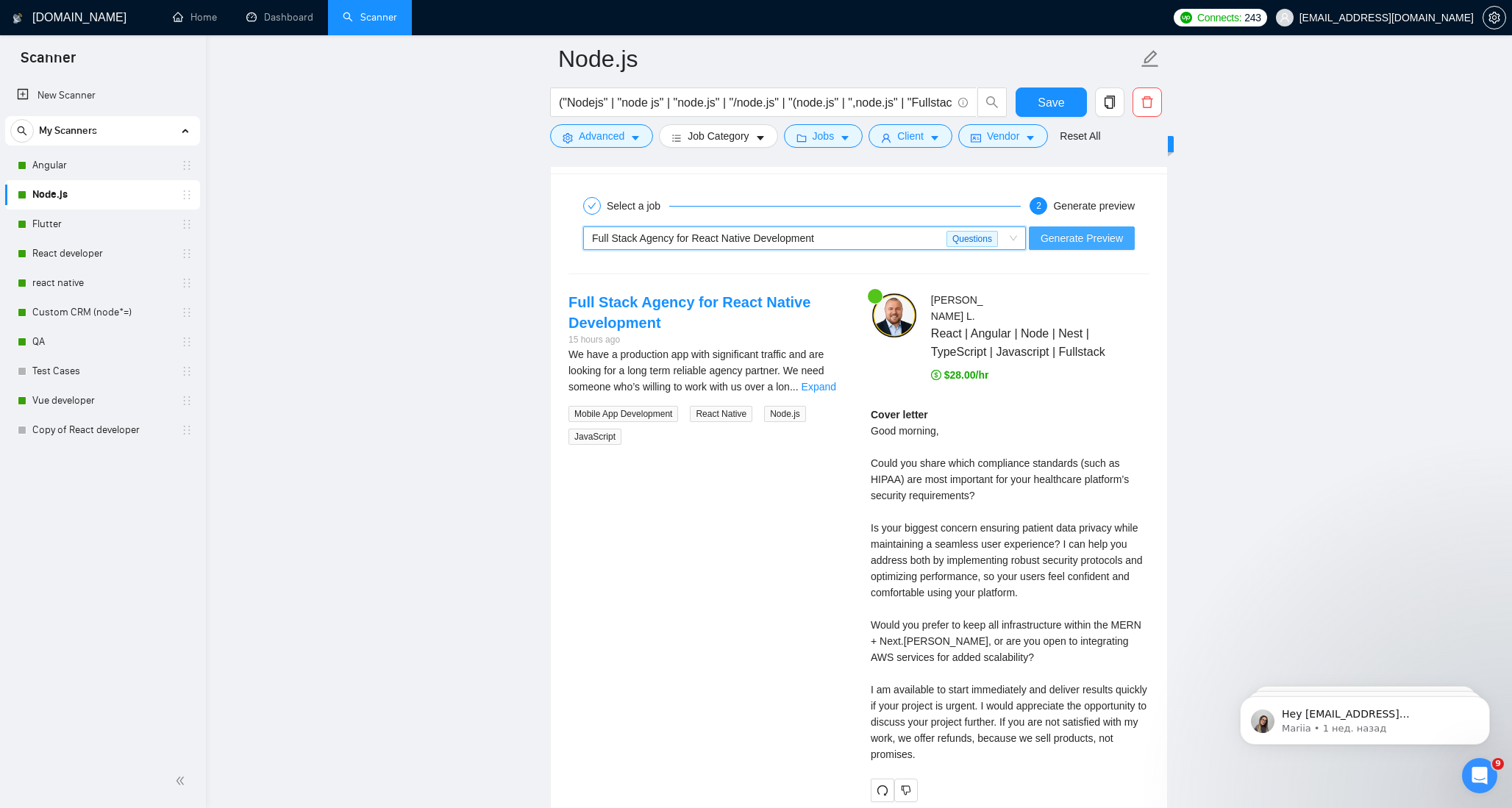
click at [1057, 236] on span "Generate Preview" at bounding box center [1082, 238] width 82 height 16
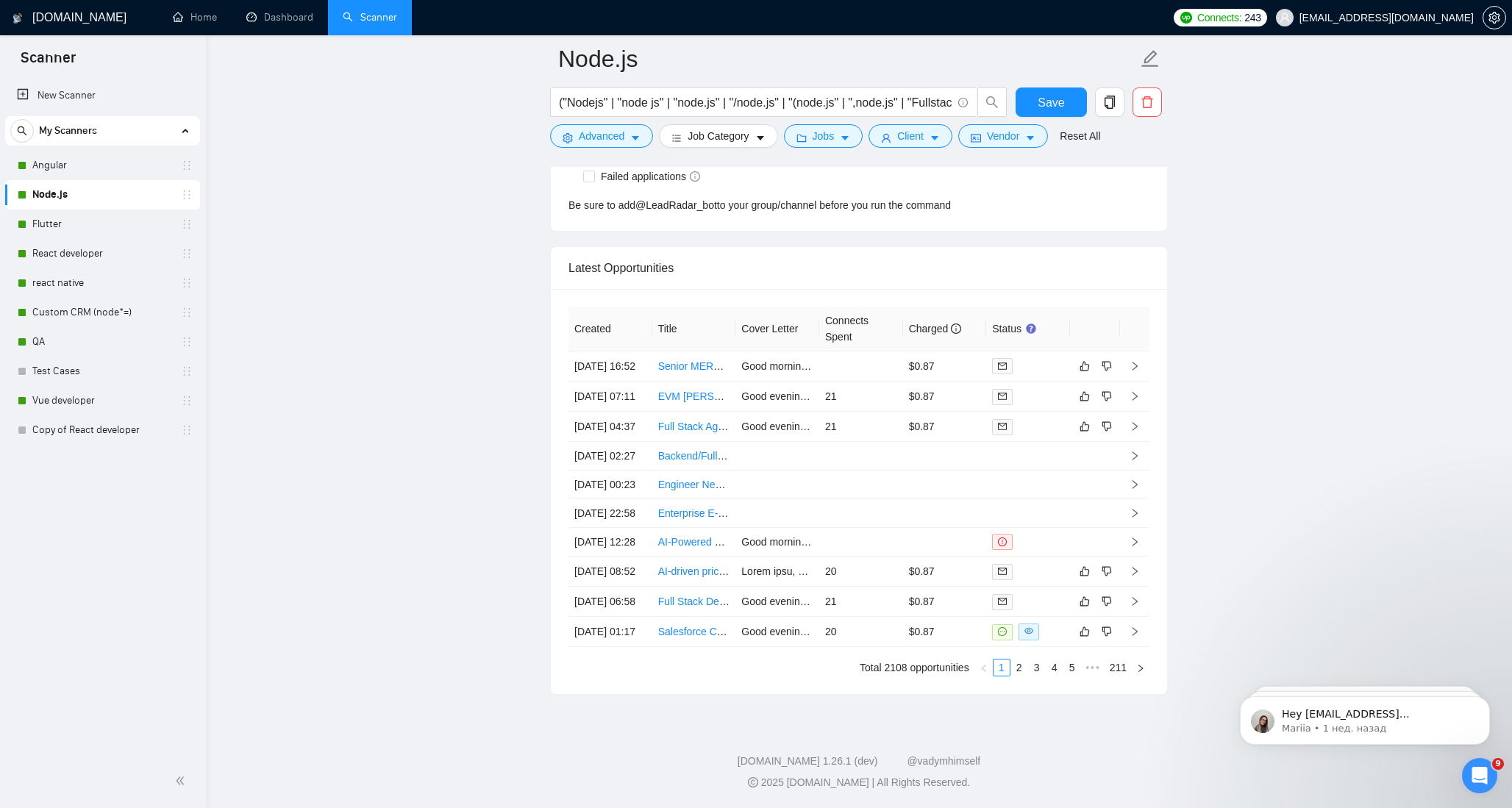
scroll to position [3943, 0]
click at [697, 420] on link "Full Stack Agency for React Native Development" at bounding box center [770, 426] width 222 height 11
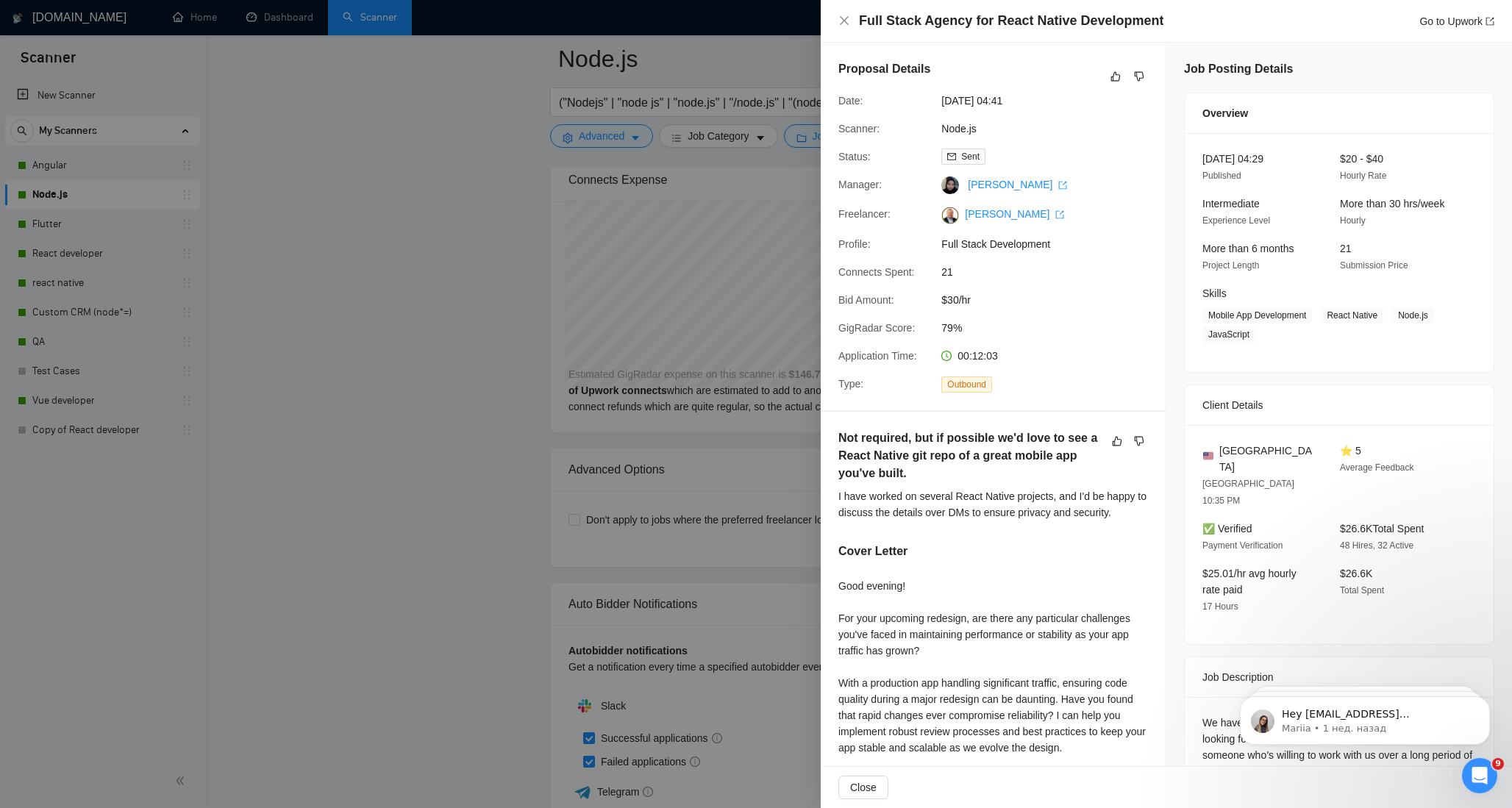
scroll to position [3158, 0]
